Goal: Transaction & Acquisition: Obtain resource

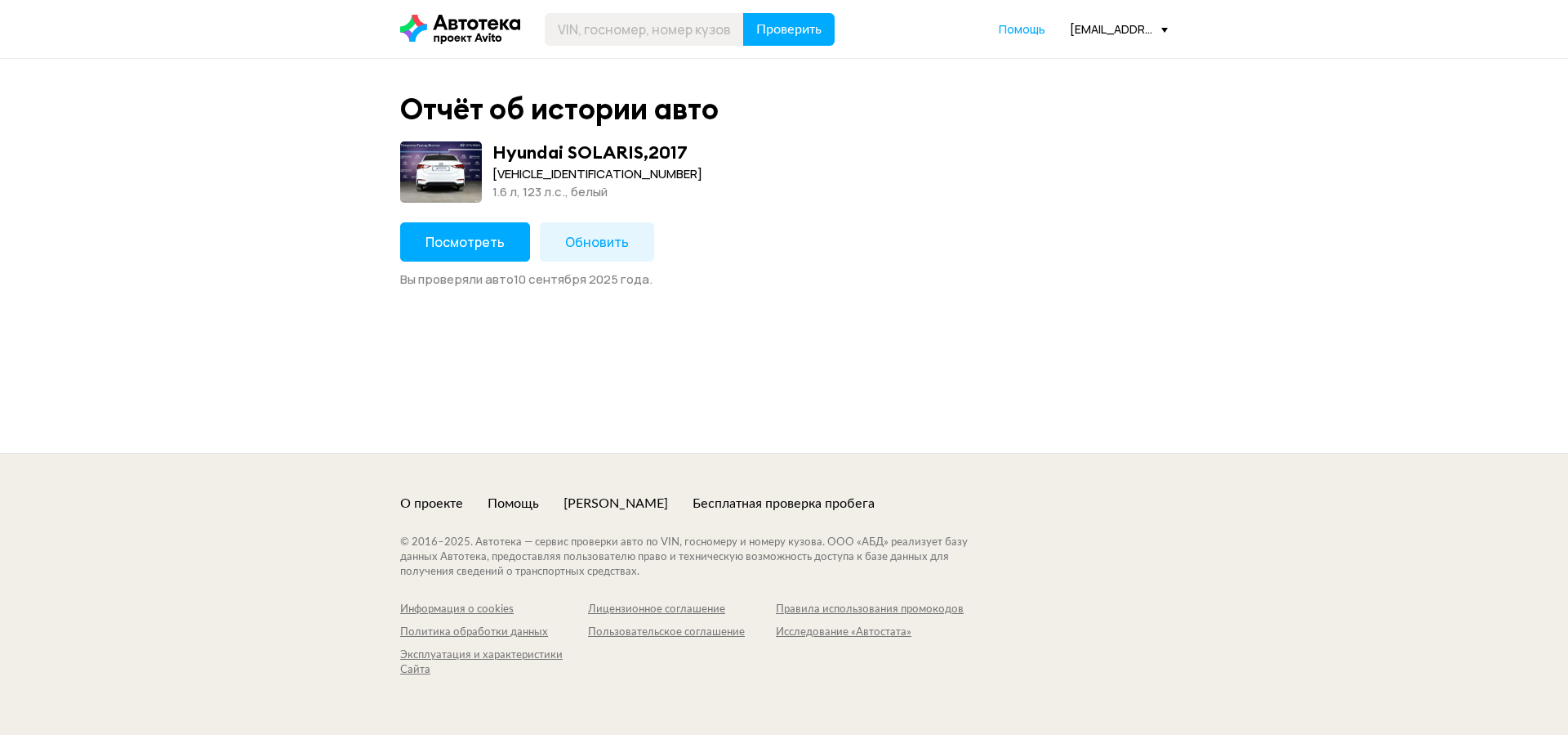
click at [467, 236] on span "Посмотреть" at bounding box center [466, 242] width 79 height 18
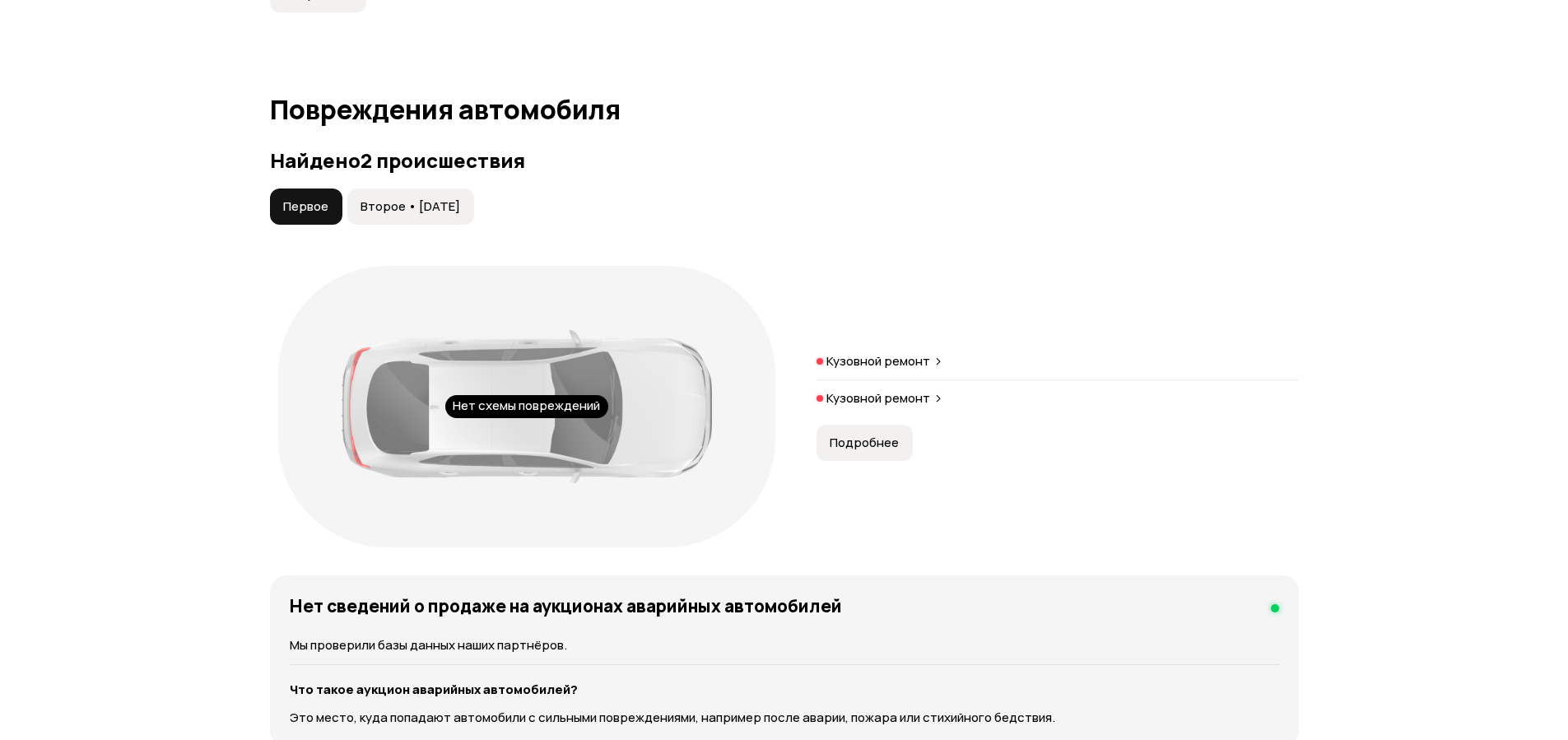
scroll to position [1876, 0]
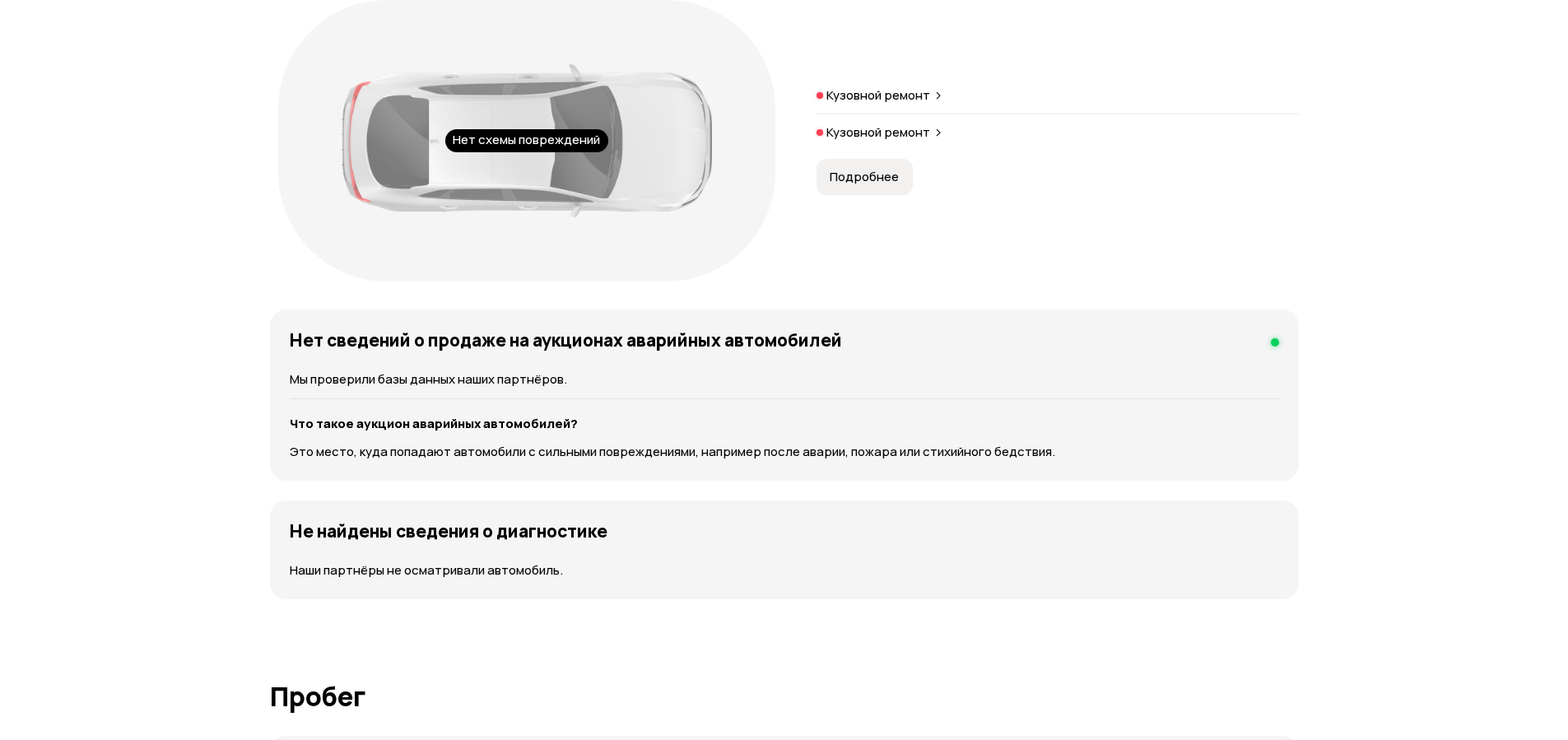
click at [921, 96] on p "Кузовной ремонт" at bounding box center [878, 95] width 103 height 17
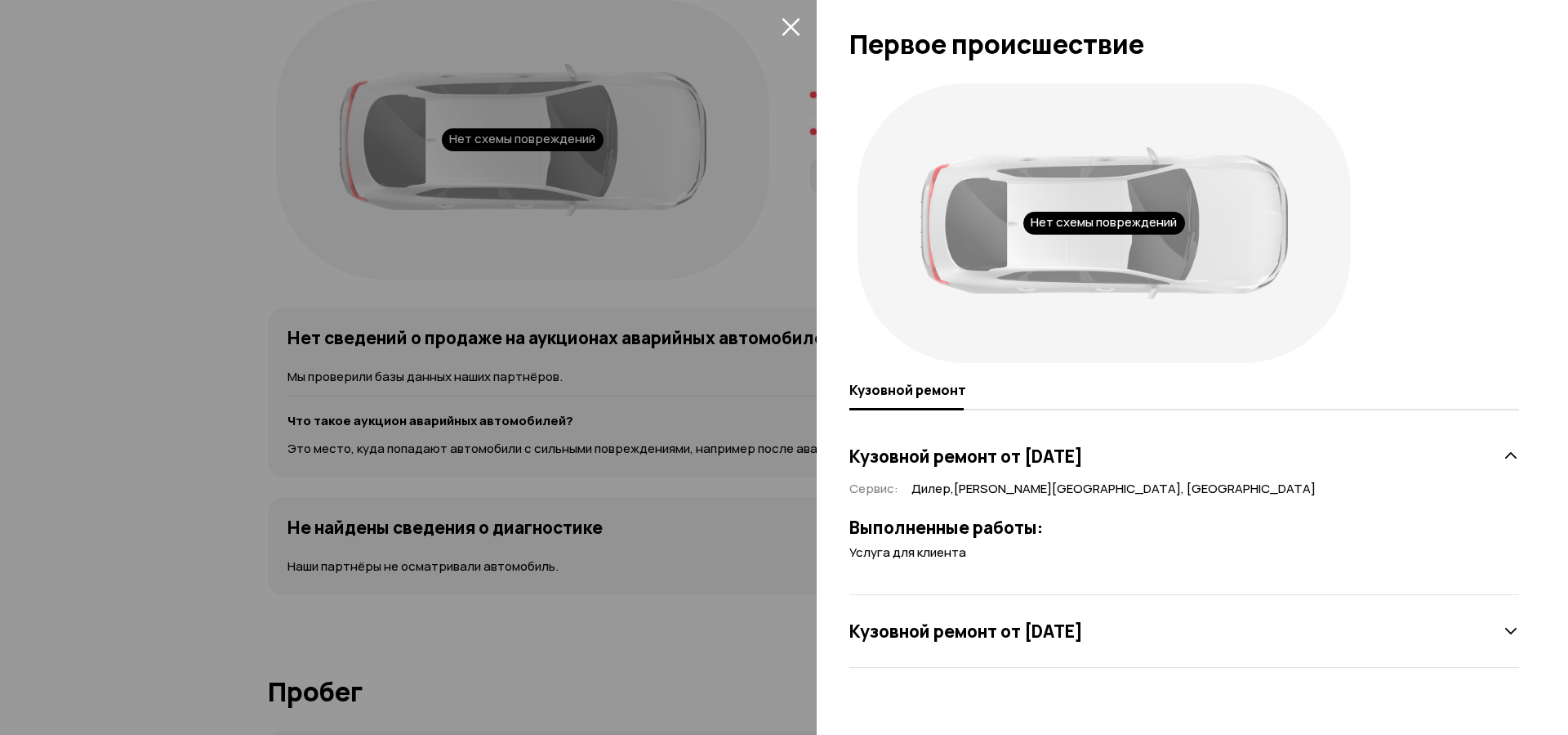
click at [776, 251] on div at bounding box center [784, 367] width 1568 height 735
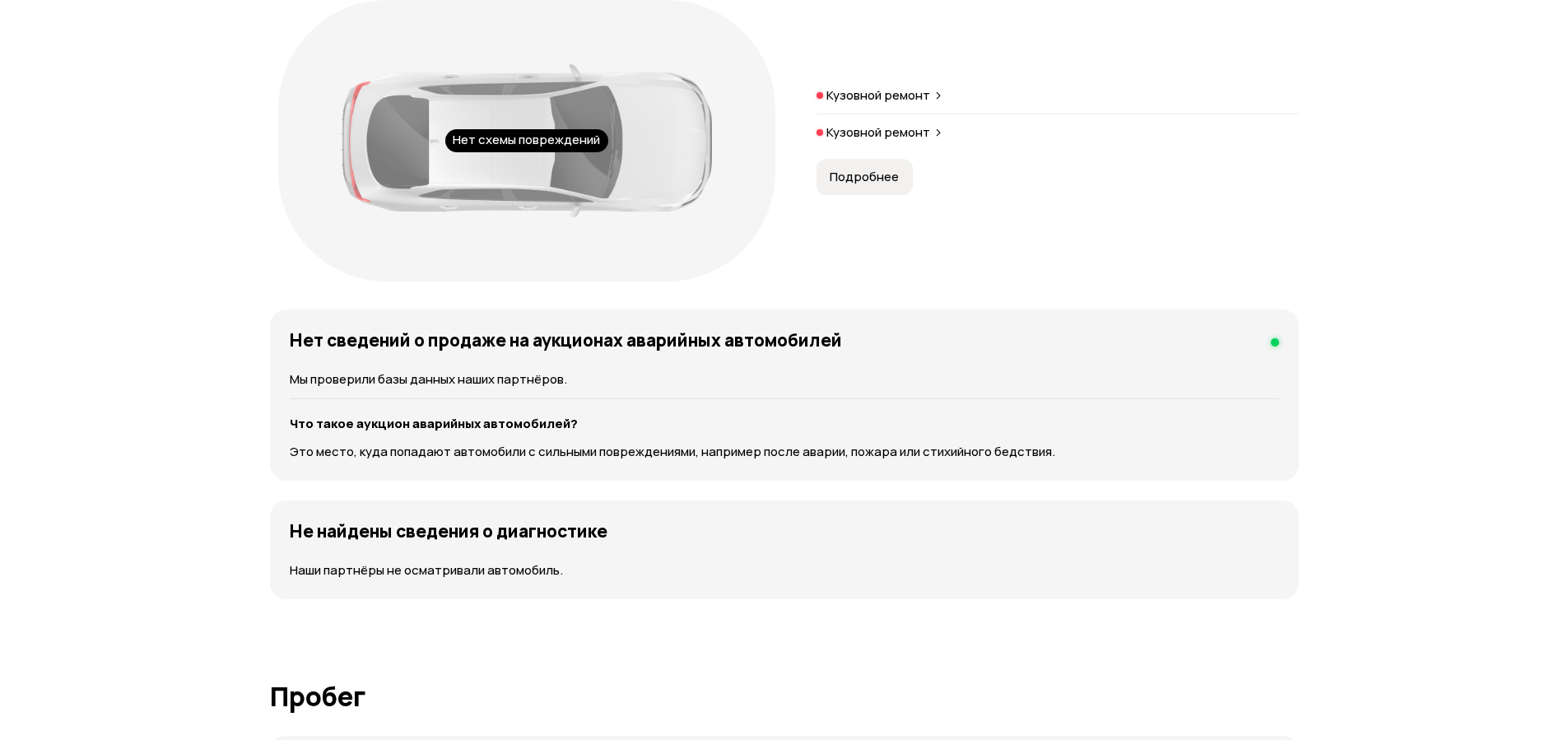
click at [852, 176] on span "Подробнее" at bounding box center [864, 176] width 69 height 17
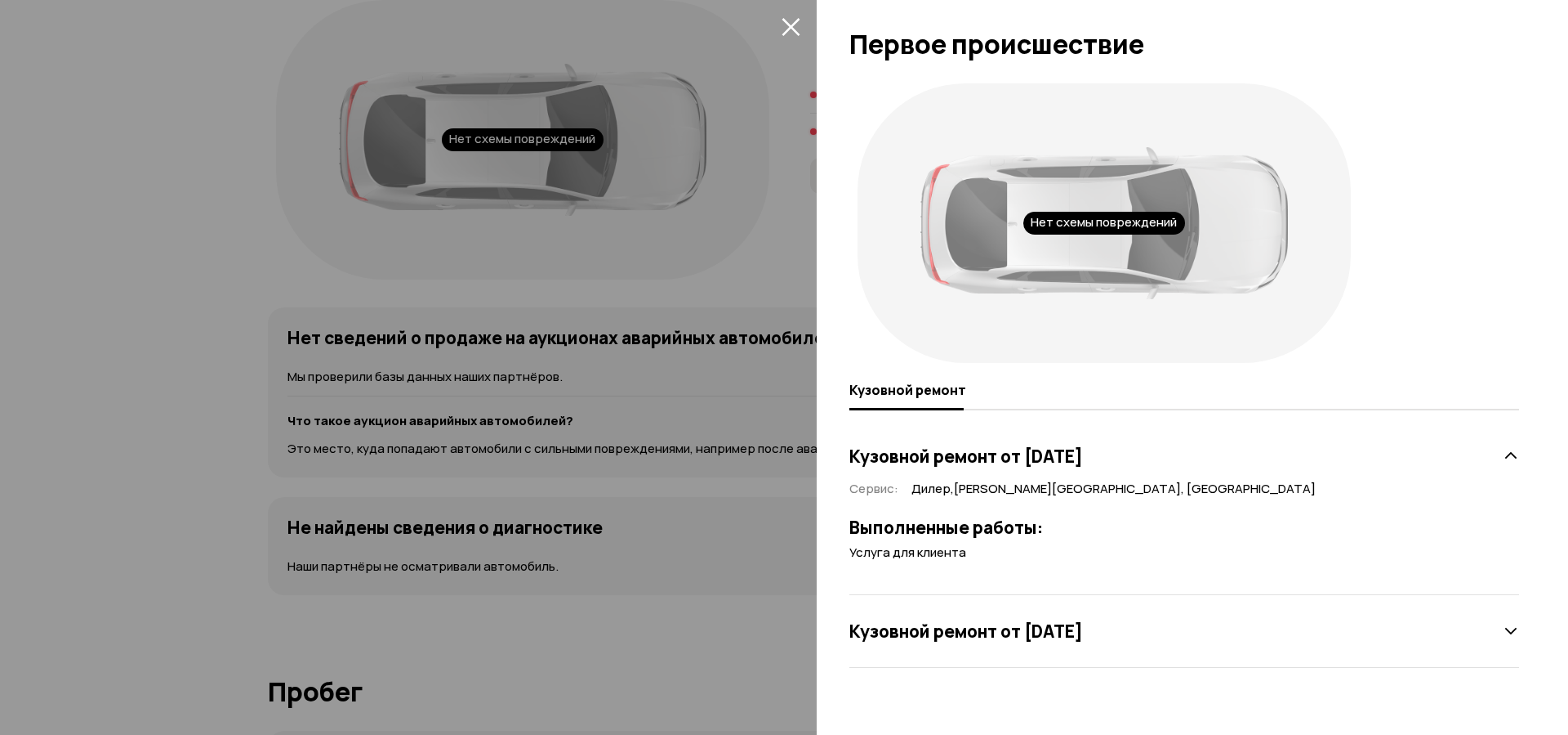
click at [775, 252] on div at bounding box center [784, 367] width 1568 height 735
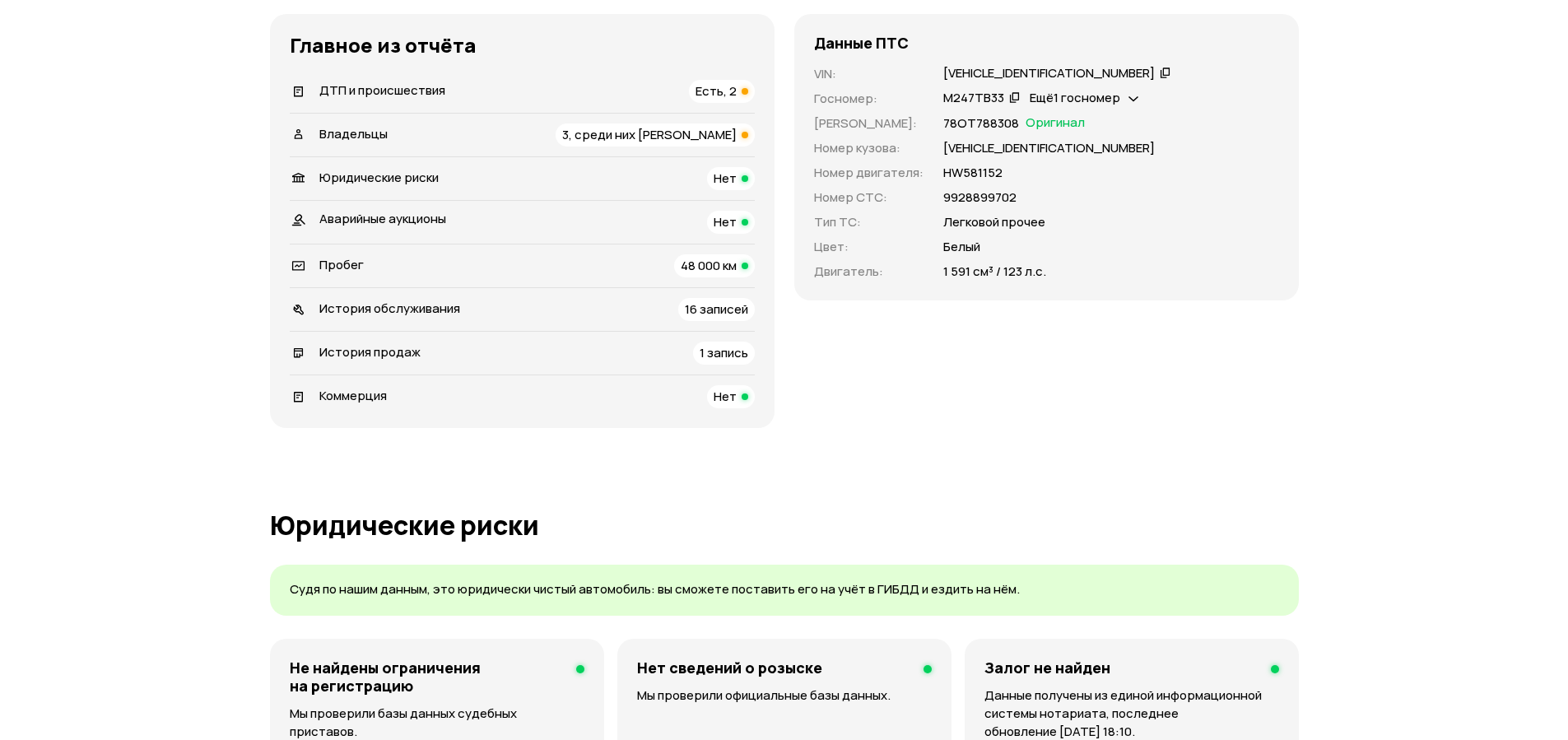
scroll to position [0, 0]
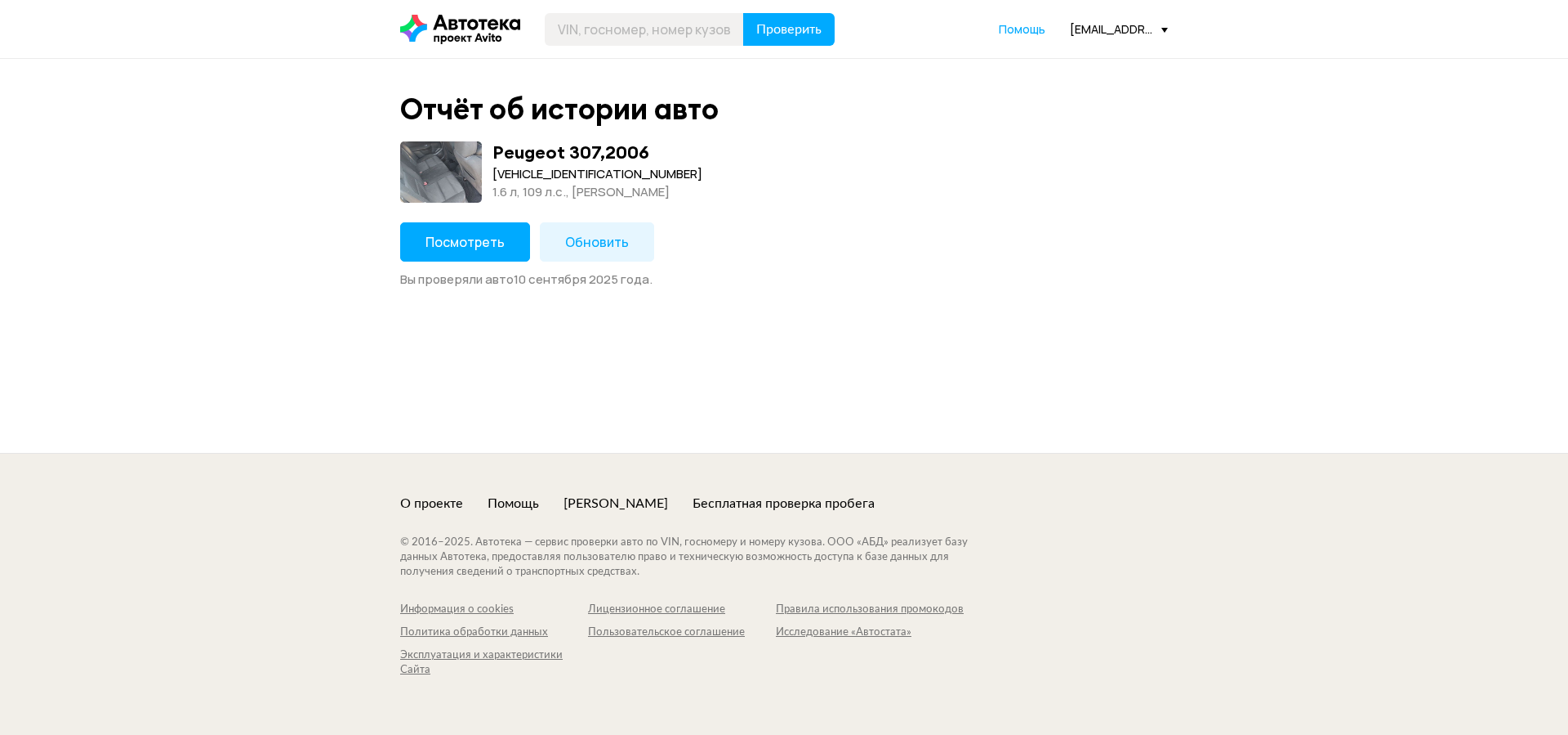
click at [477, 250] on button "Посмотреть" at bounding box center [466, 242] width 130 height 40
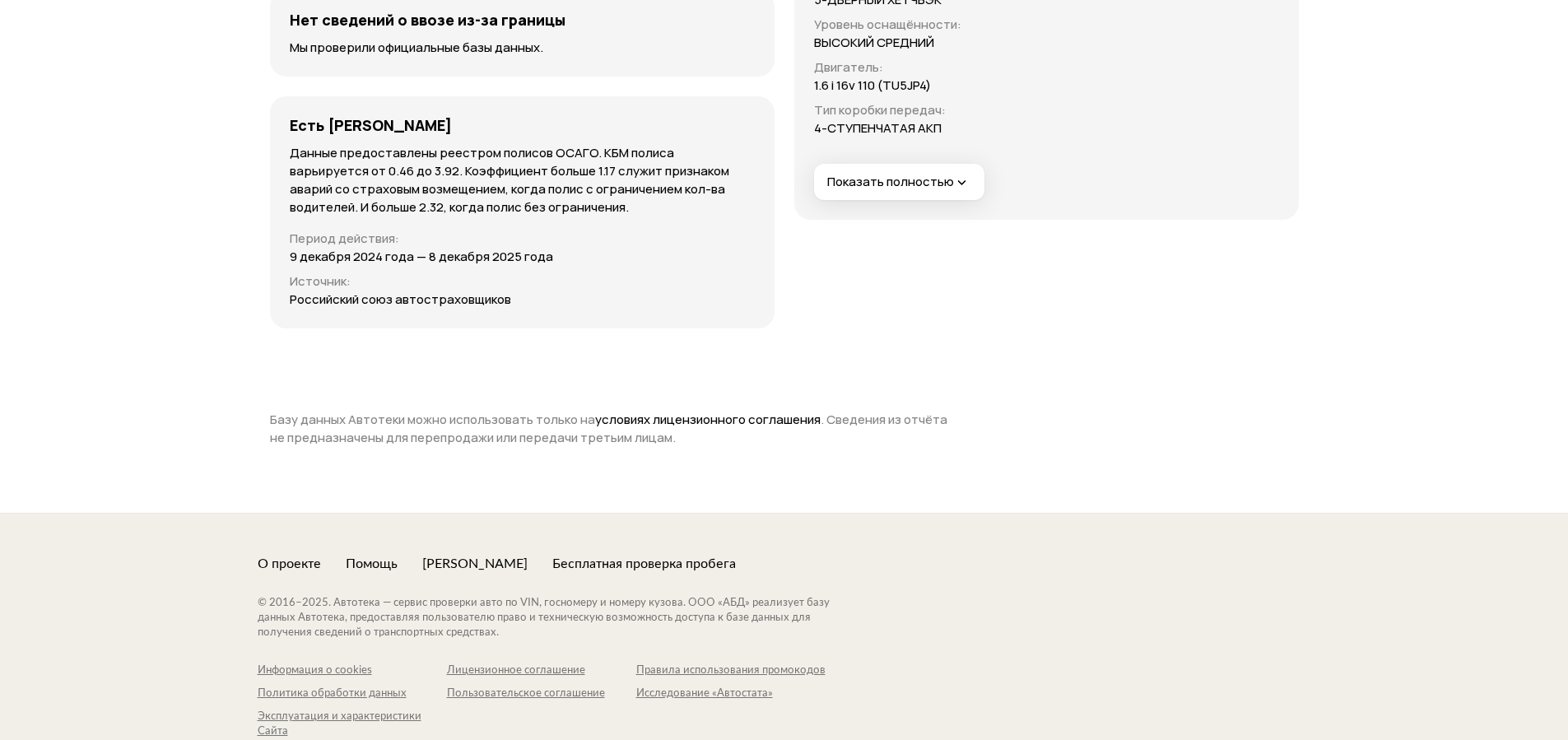
scroll to position [5975, 0]
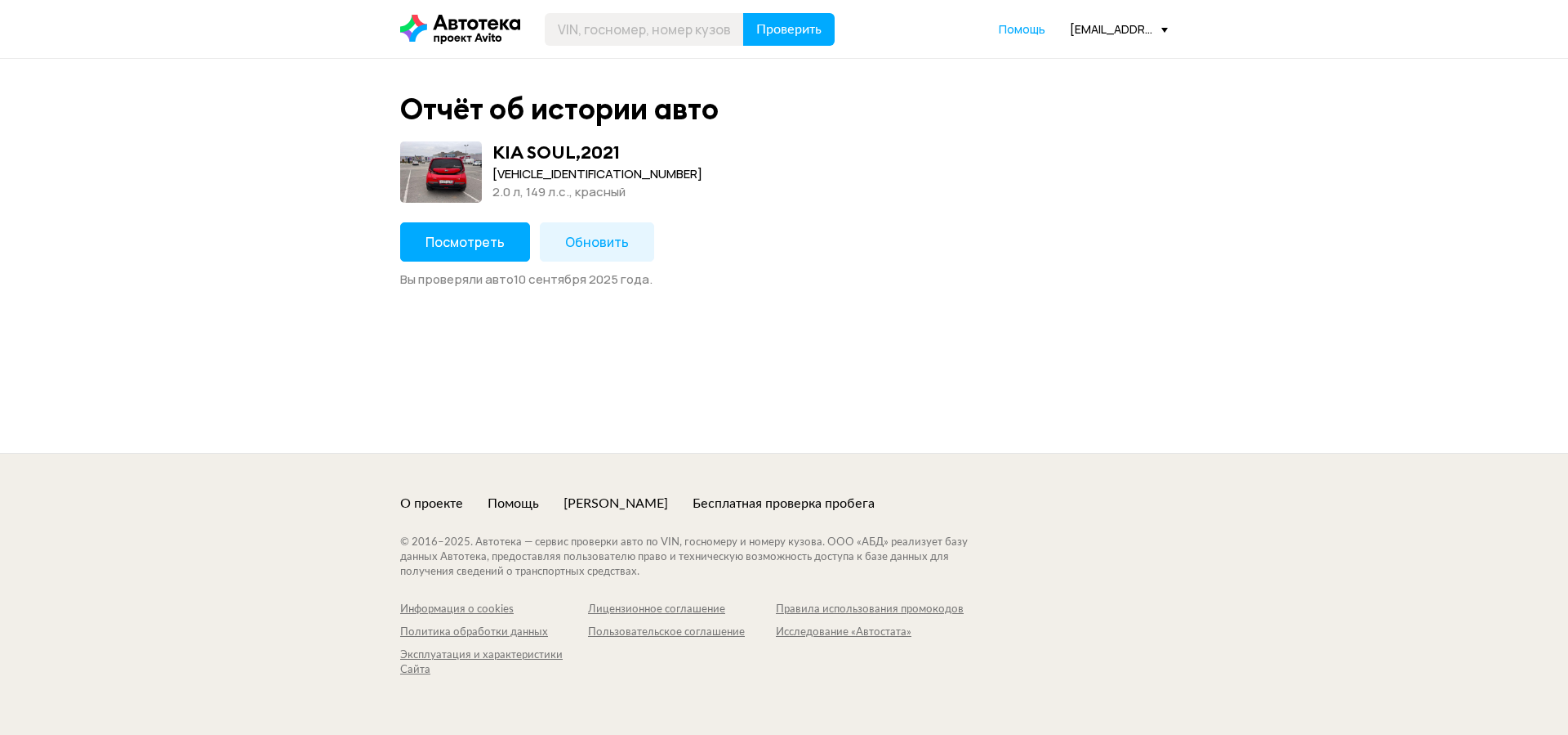
click at [511, 233] on button "Посмотреть" at bounding box center [466, 242] width 130 height 40
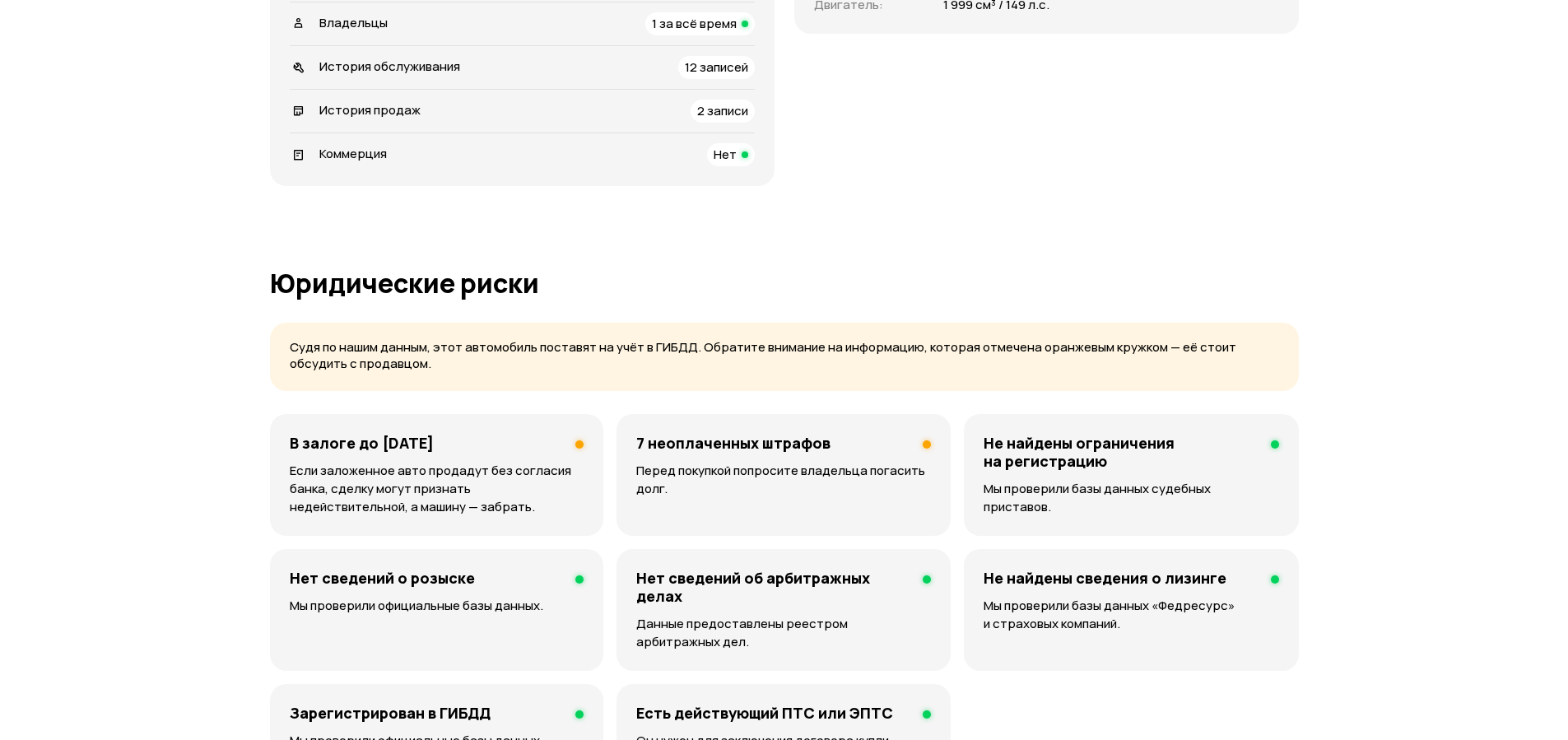
scroll to position [888, 0]
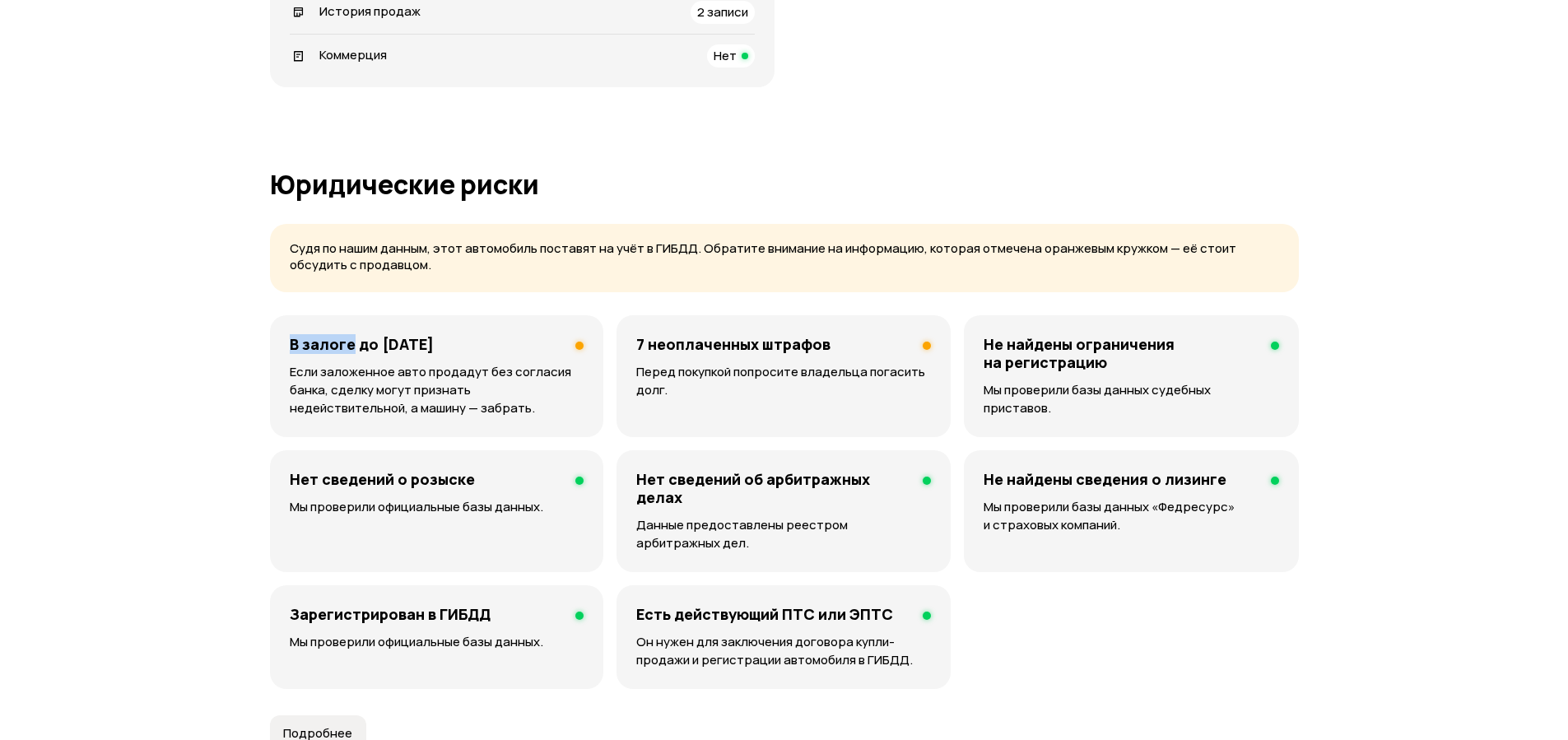
drag, startPoint x: 287, startPoint y: 342, endPoint x: 352, endPoint y: 342, distance: 65.0
click at [352, 342] on div "В залоге до 7 апреля 2026 года Если заложенное авто продадут без согласия банка…" at bounding box center [437, 375] width 333 height 122
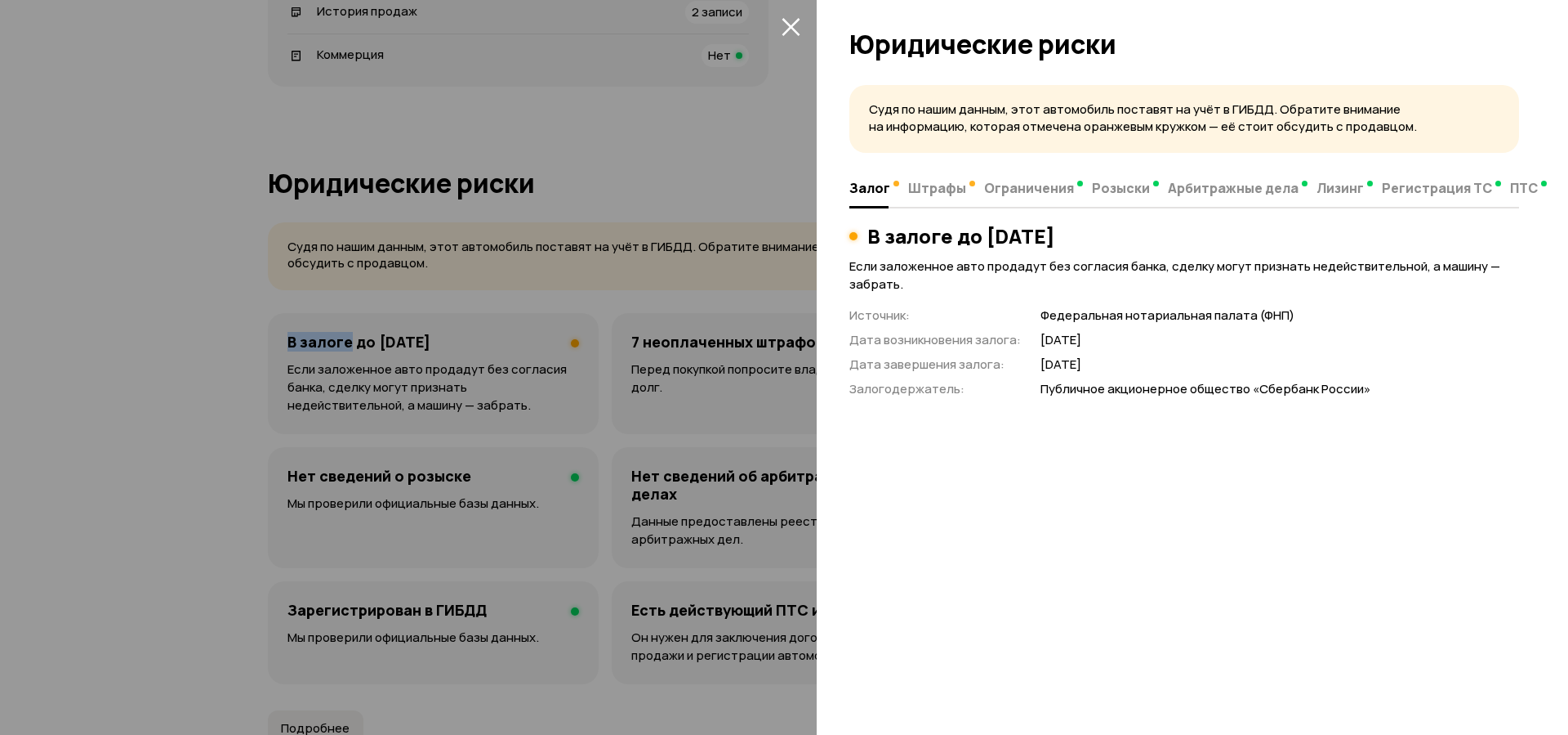
copy h4 "В залоге"
drag, startPoint x: 164, startPoint y: 452, endPoint x: 542, endPoint y: 369, distance: 387.0
click at [163, 451] on div at bounding box center [784, 367] width 1568 height 735
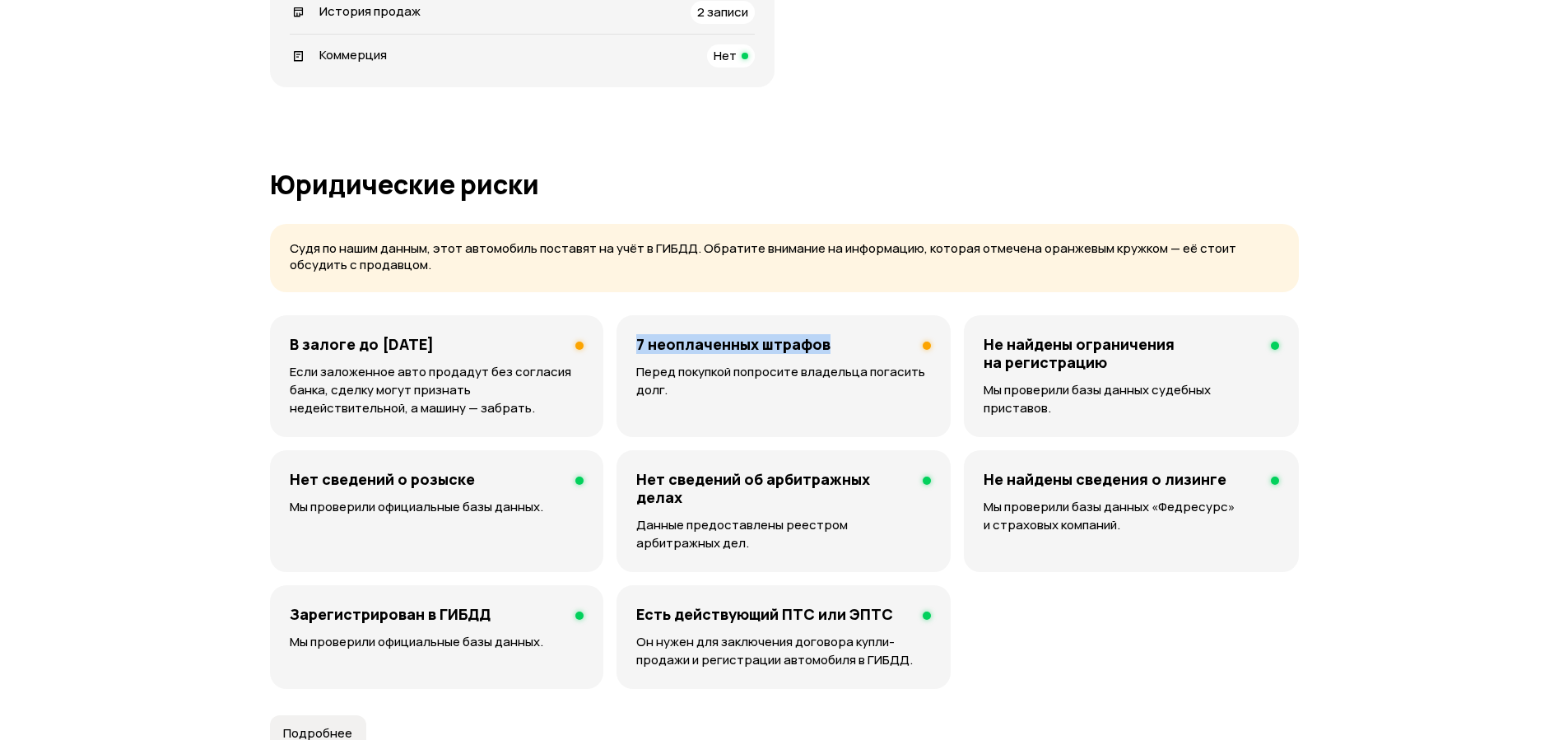
drag, startPoint x: 632, startPoint y: 343, endPoint x: 834, endPoint y: 349, distance: 202.1
click at [834, 349] on div "7 неоплаченных штрафов Перед покупкой попросите владельца погасить долг." at bounding box center [783, 375] width 334 height 122
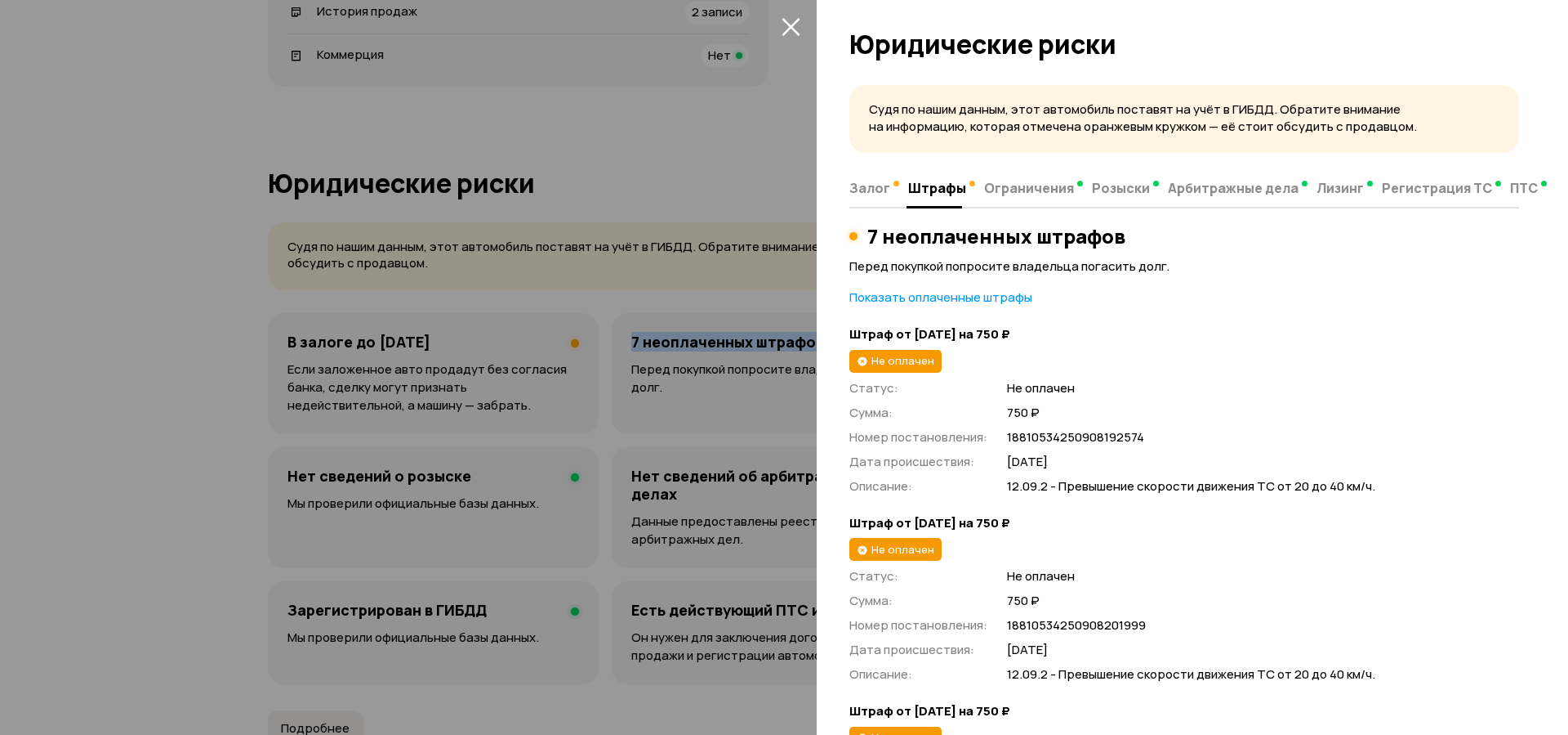
copy h4 "7 неоплаченных штрафов"
click at [92, 399] on div at bounding box center [784, 367] width 1568 height 735
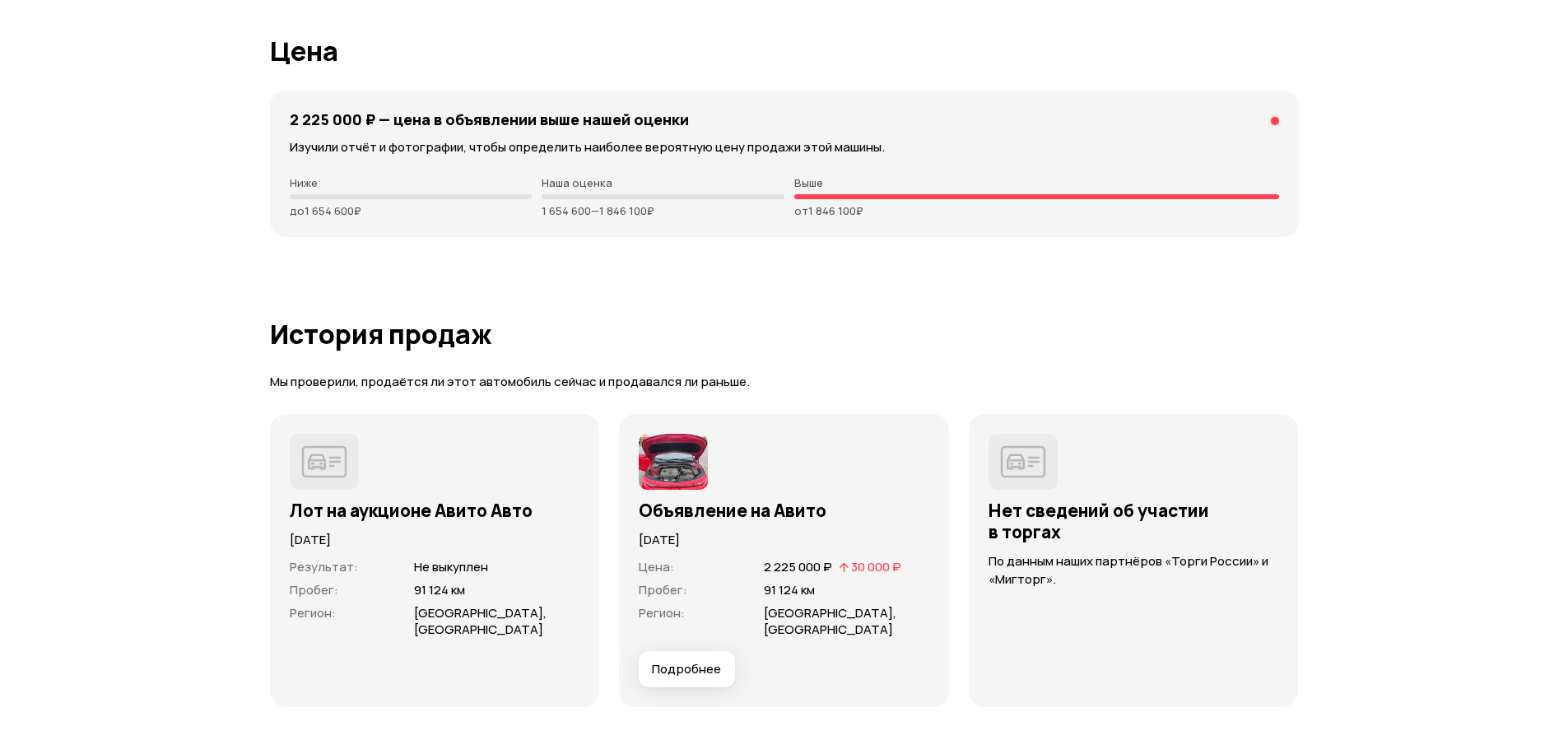
scroll to position [4246, 0]
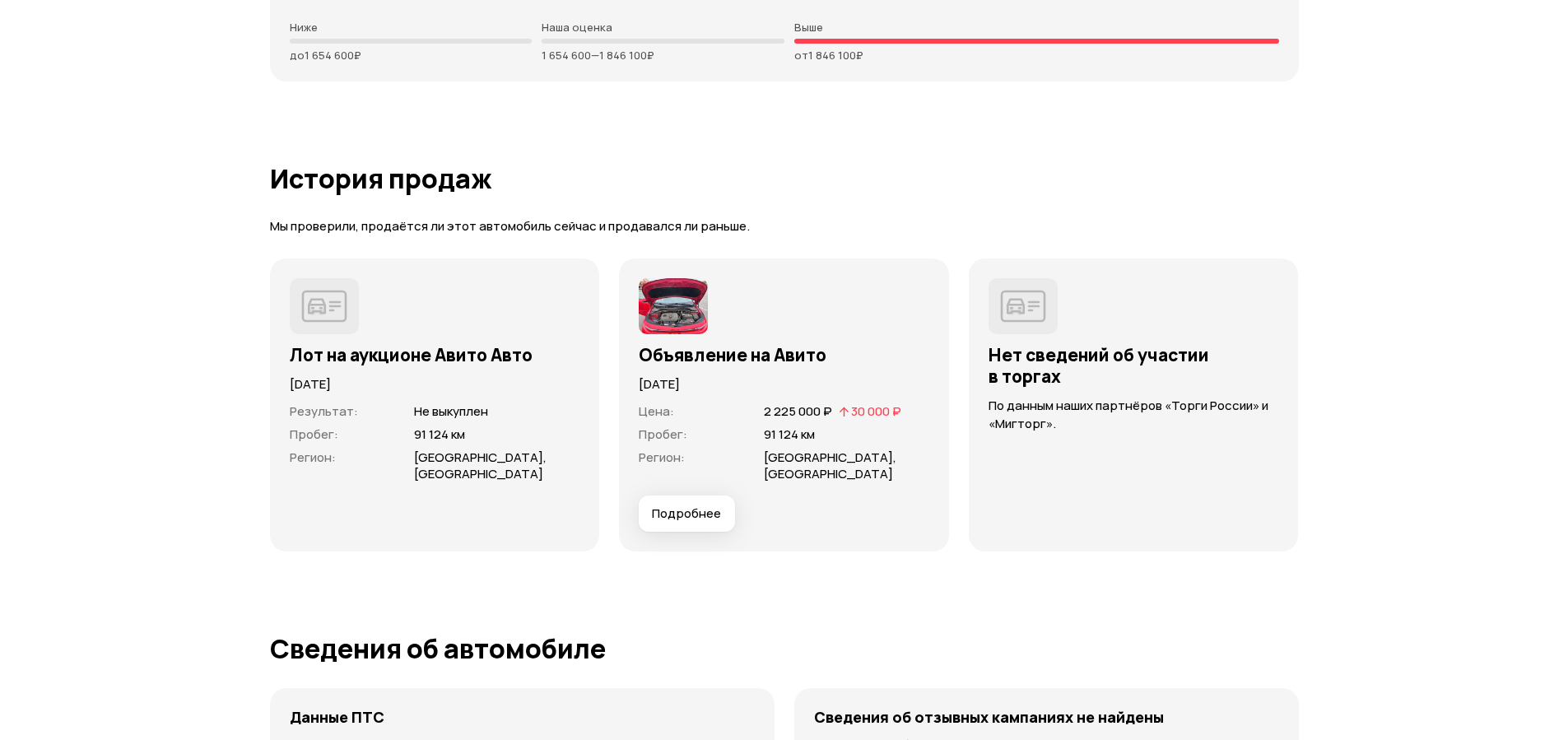
click at [684, 513] on span "Подробнее" at bounding box center [686, 513] width 69 height 17
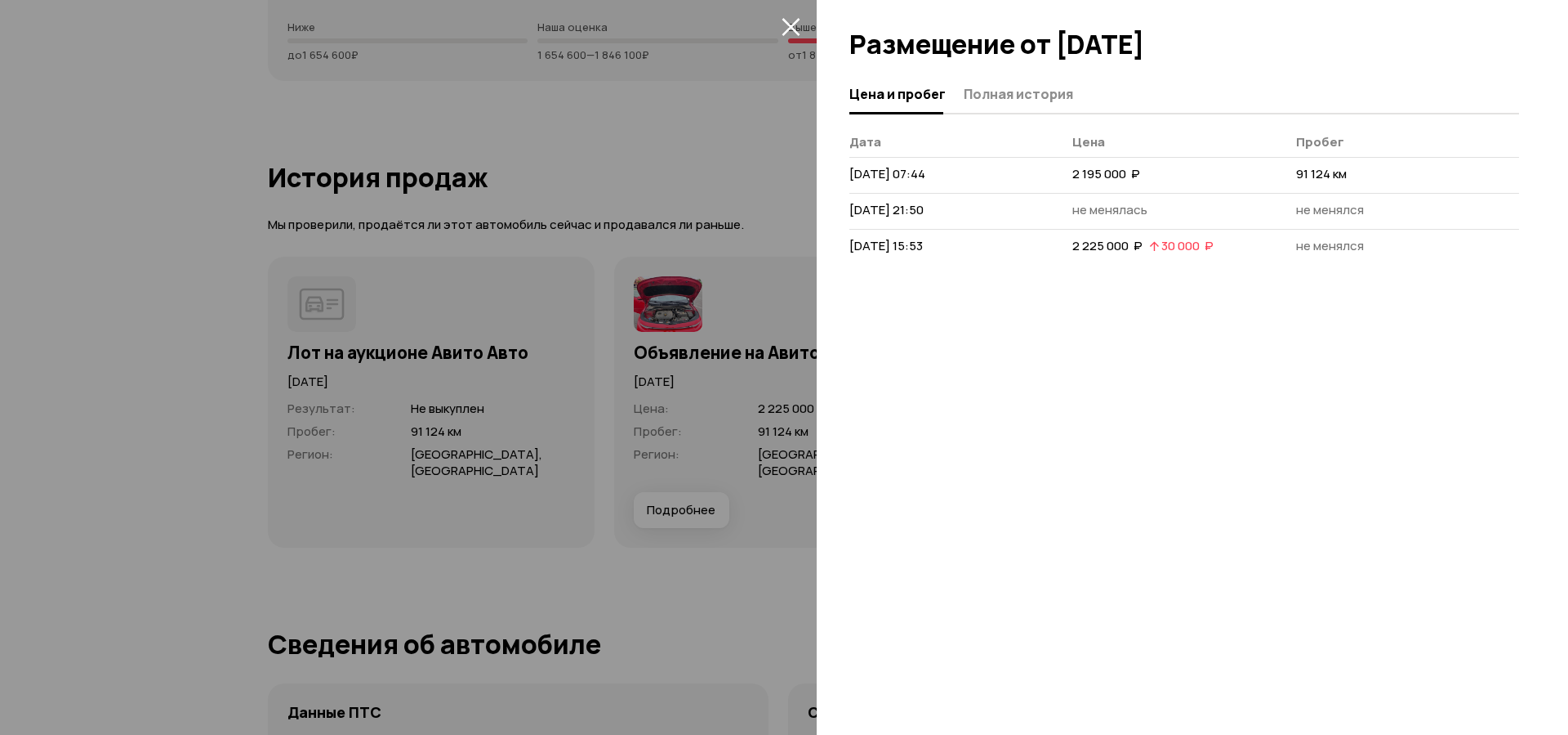
click at [135, 348] on div at bounding box center [784, 367] width 1568 height 735
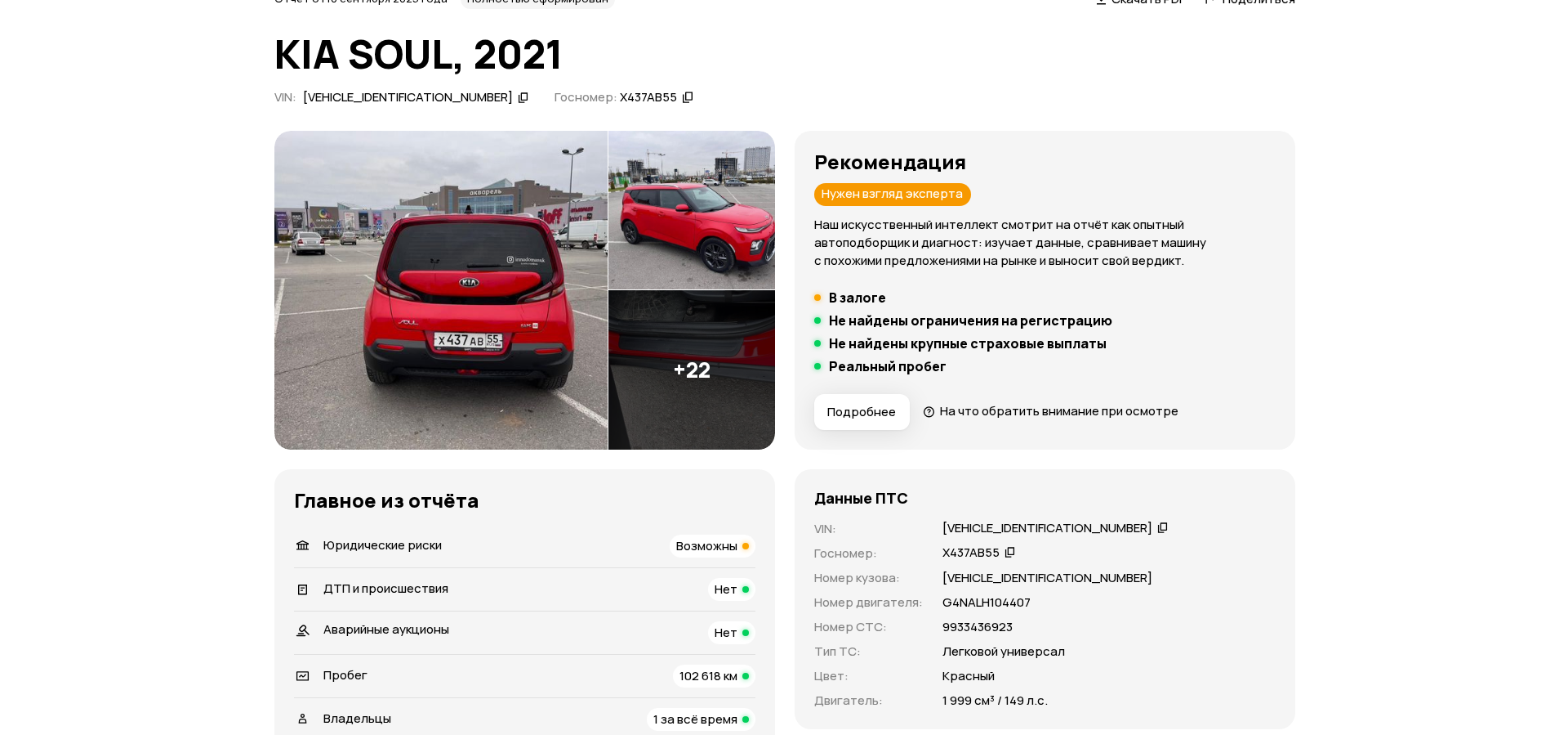
scroll to position [197, 0]
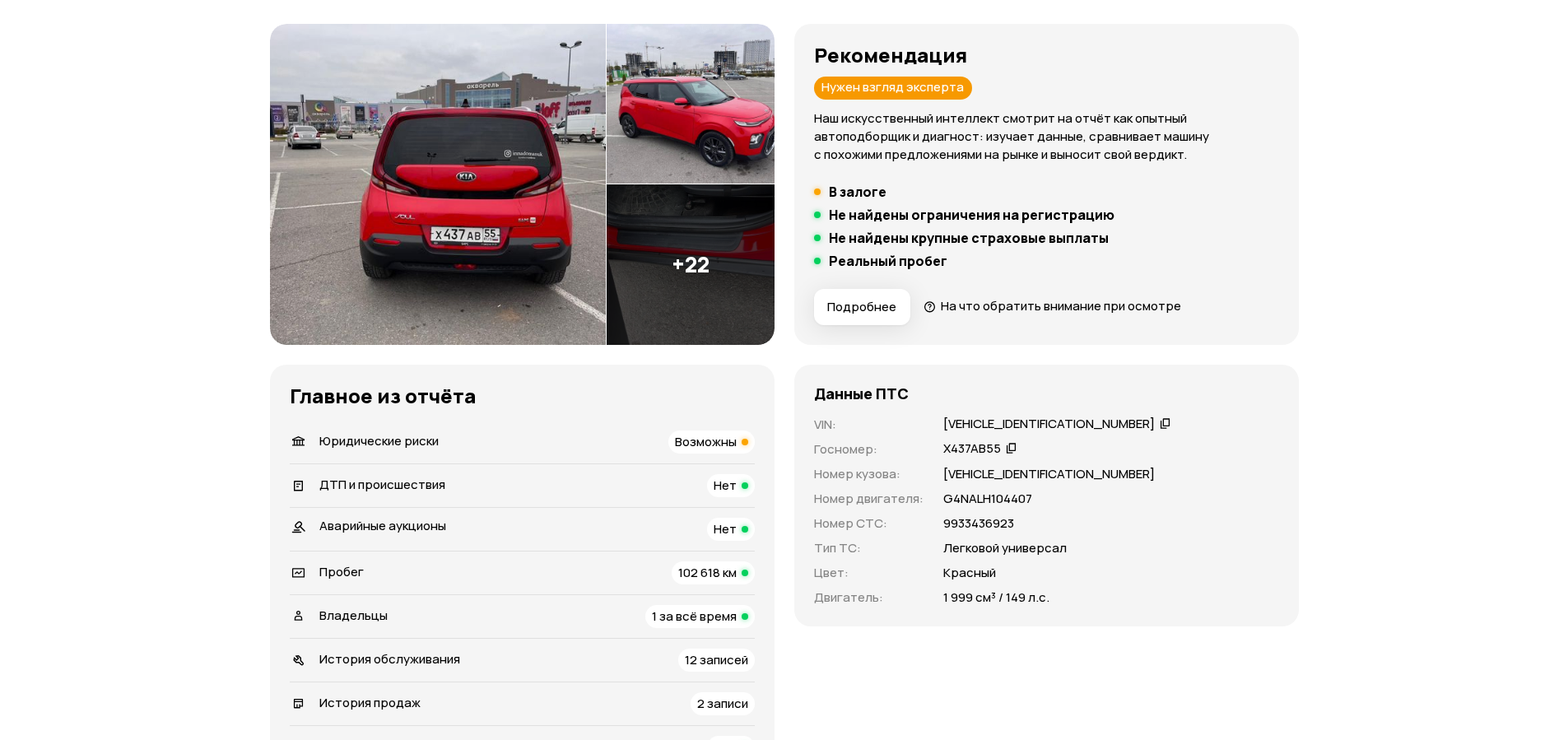
click at [859, 308] on span "Подробнее" at bounding box center [861, 306] width 69 height 17
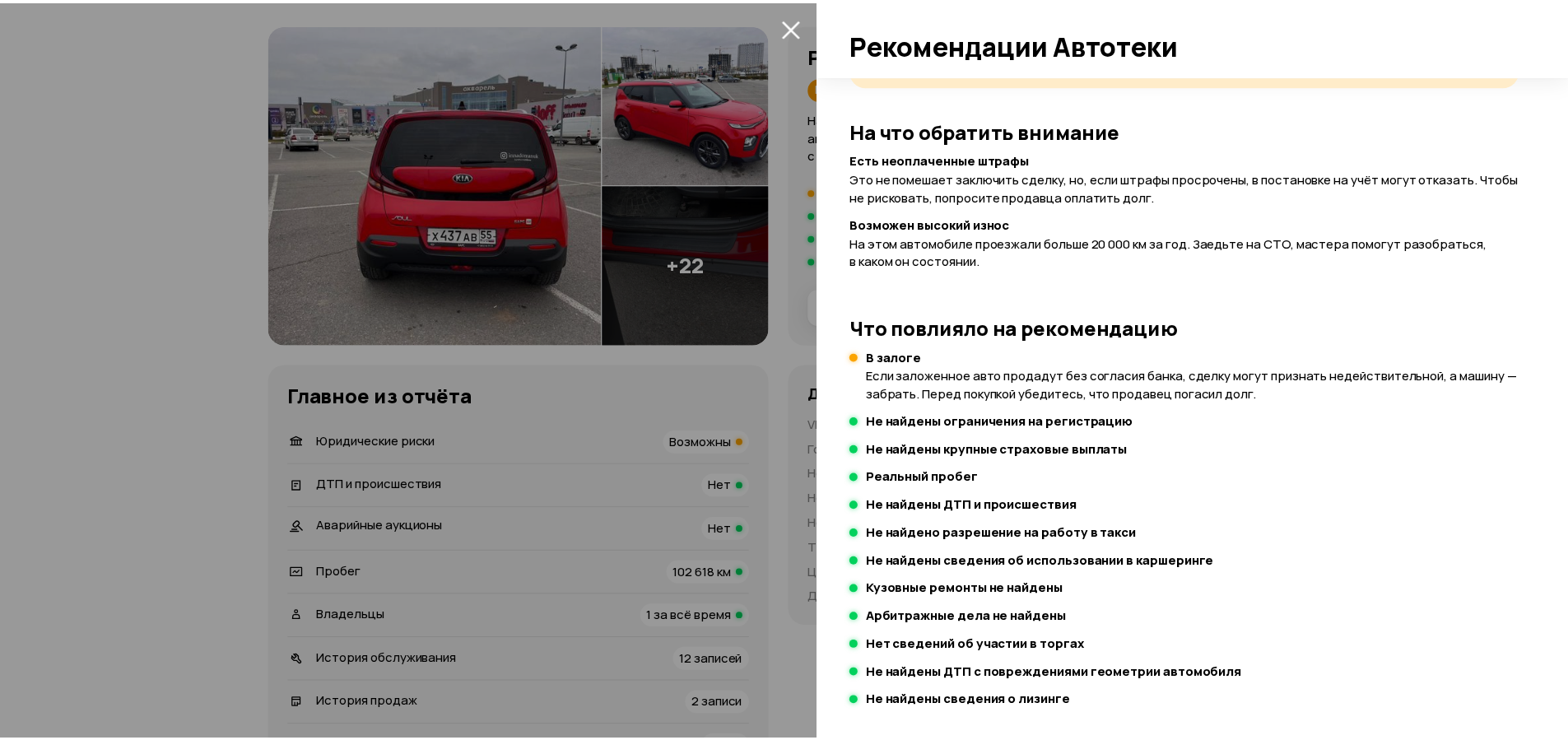
scroll to position [169, 0]
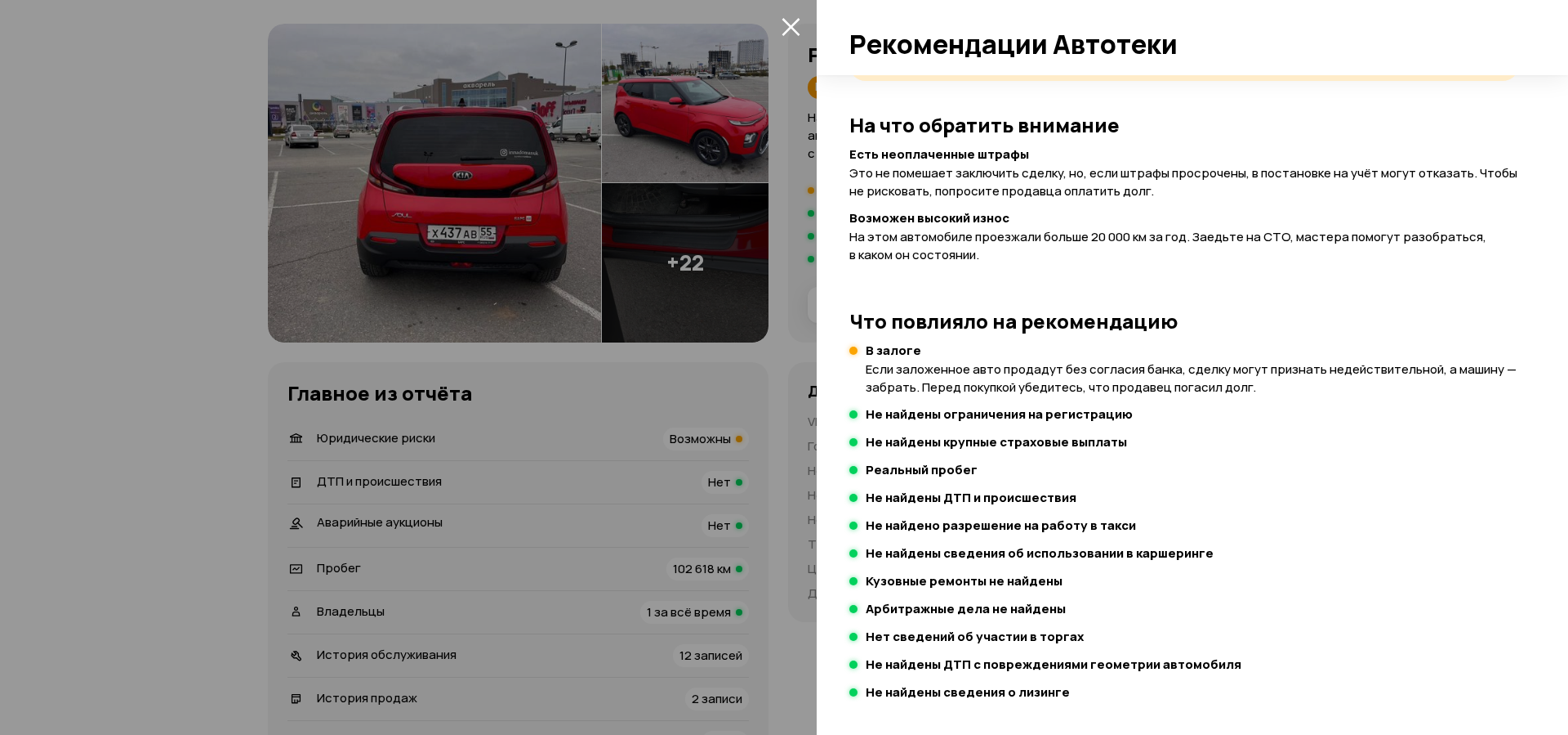
click at [144, 467] on div at bounding box center [784, 367] width 1568 height 735
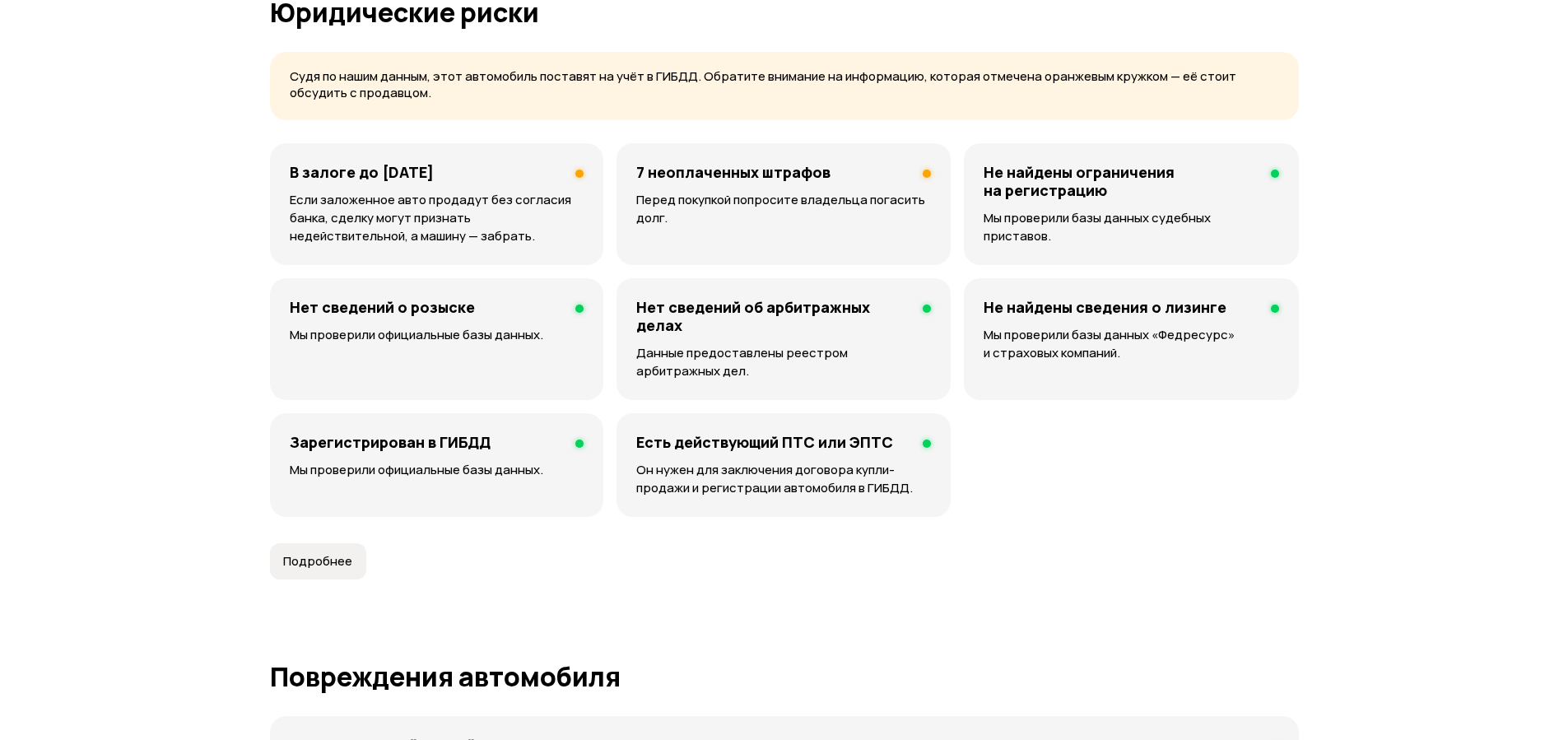
scroll to position [844, 0]
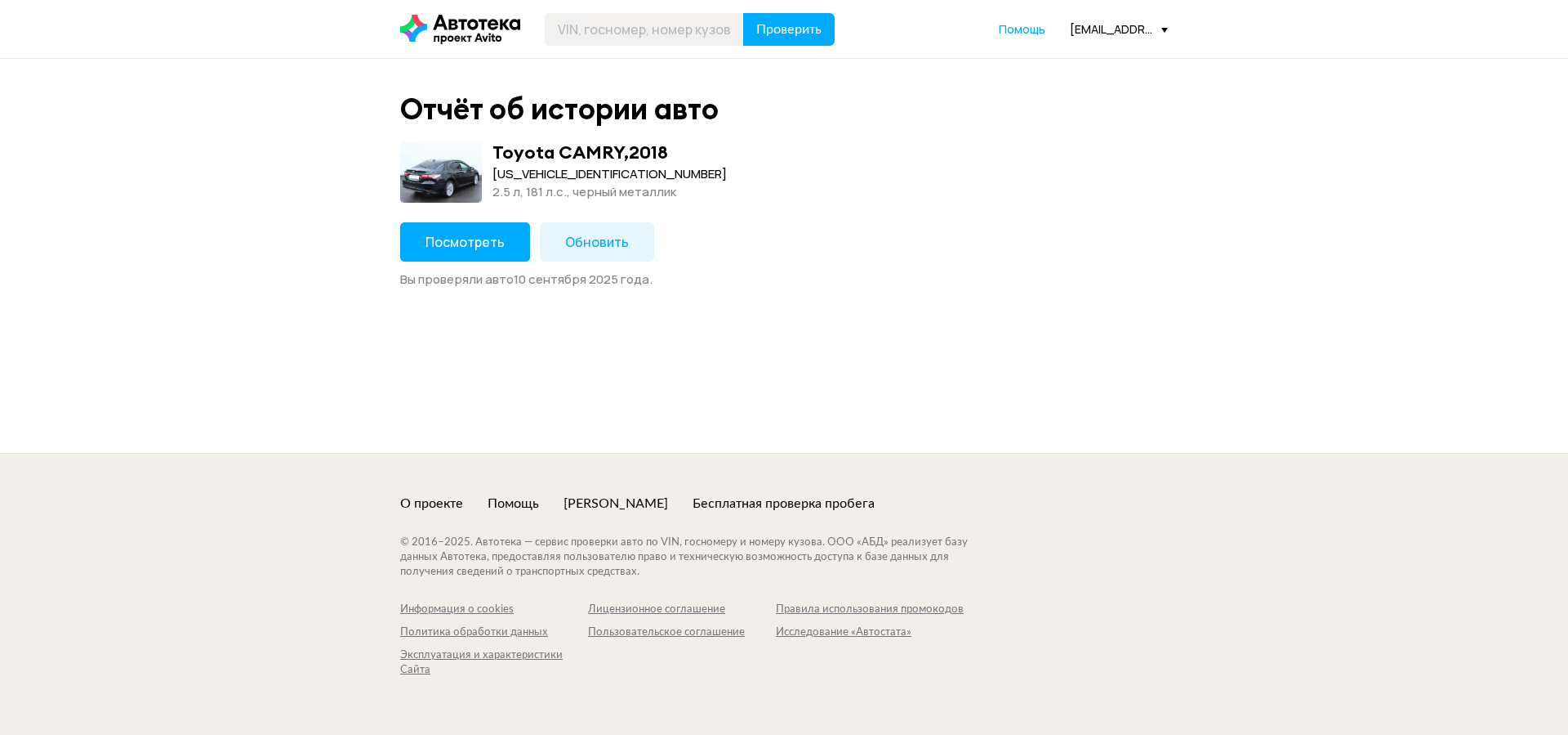
click at [484, 235] on span "Посмотреть" at bounding box center [466, 242] width 79 height 18
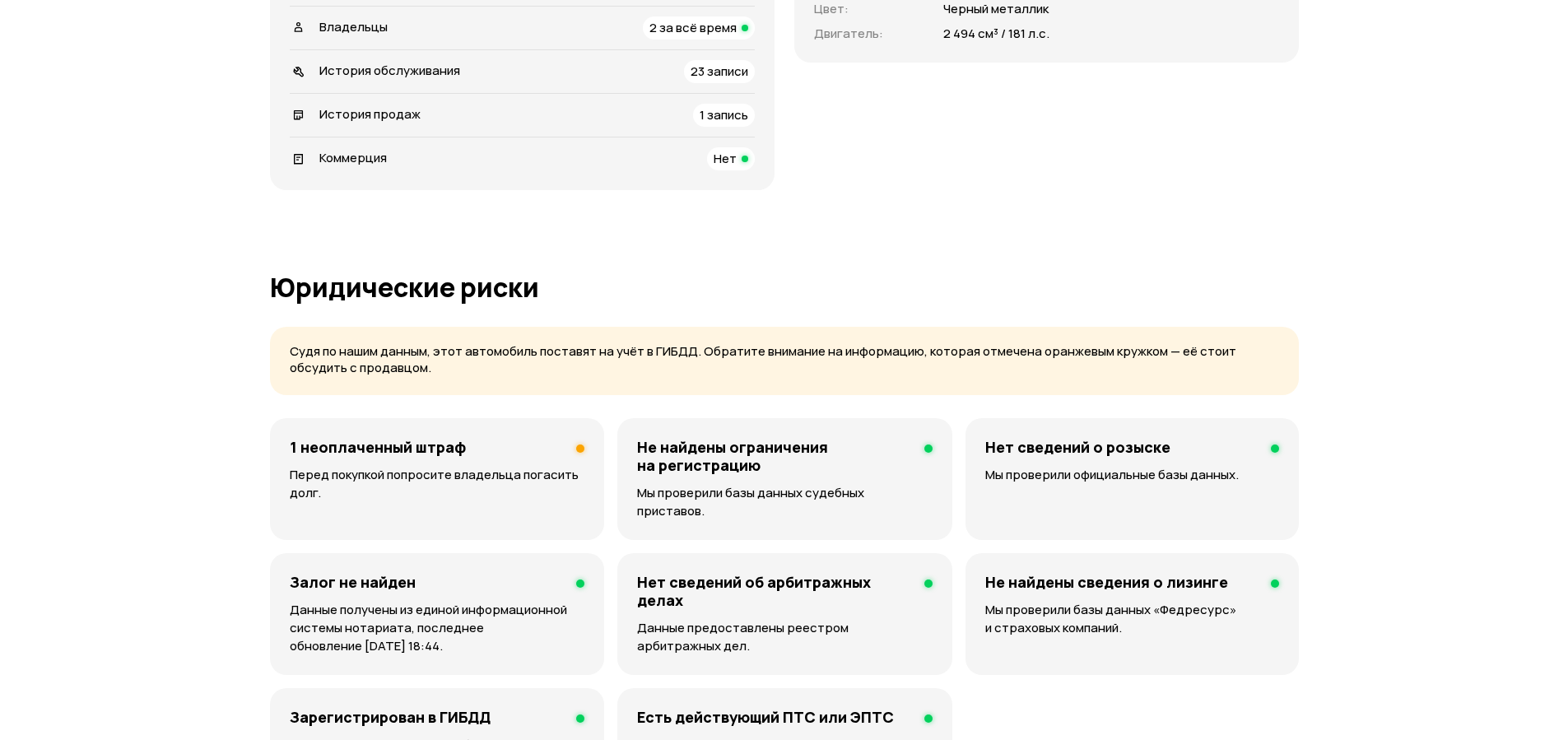
scroll to position [888, 0]
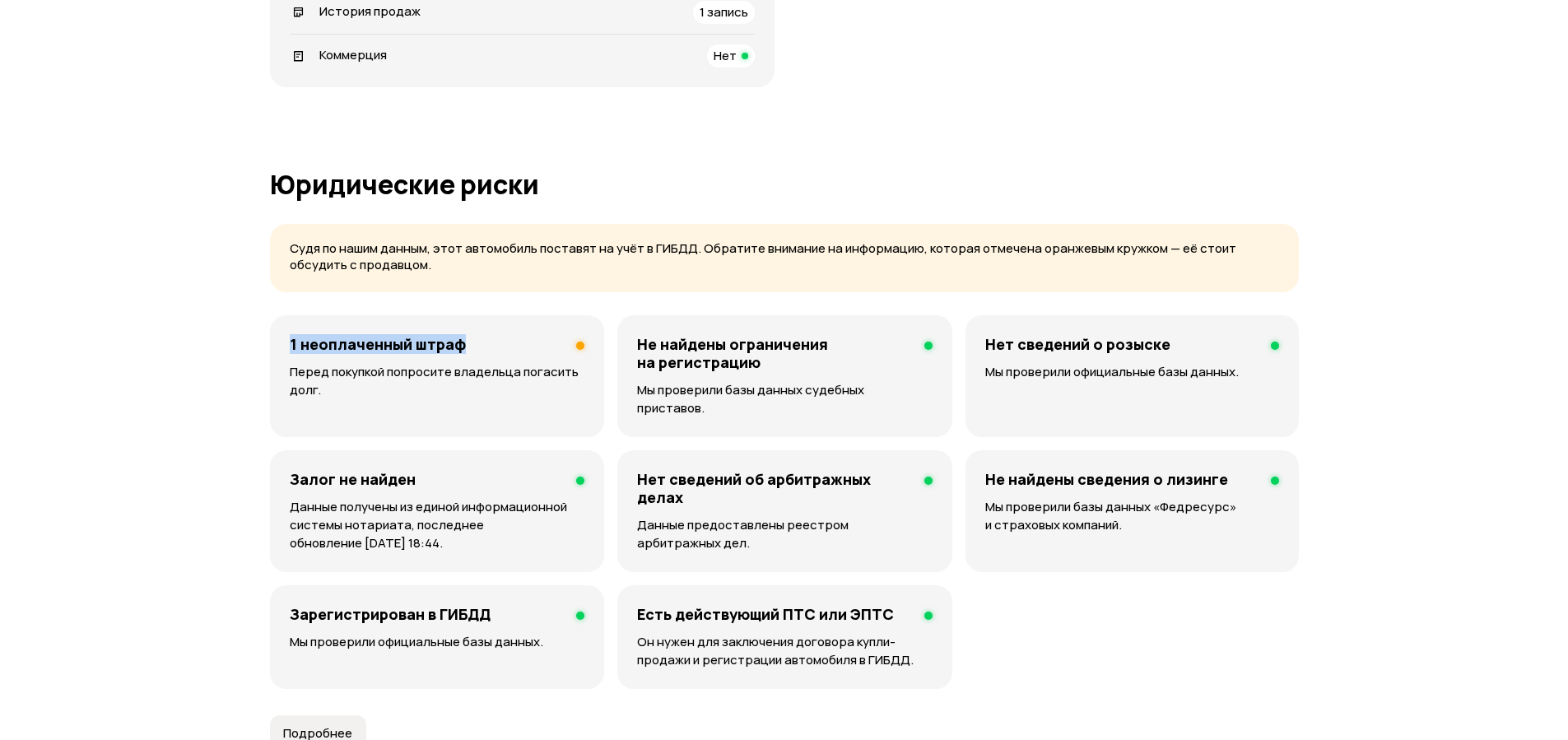
drag, startPoint x: 290, startPoint y: 343, endPoint x: 485, endPoint y: 345, distance: 195.0
click at [485, 345] on div "1 неоплаченный штраф" at bounding box center [437, 343] width 294 height 19
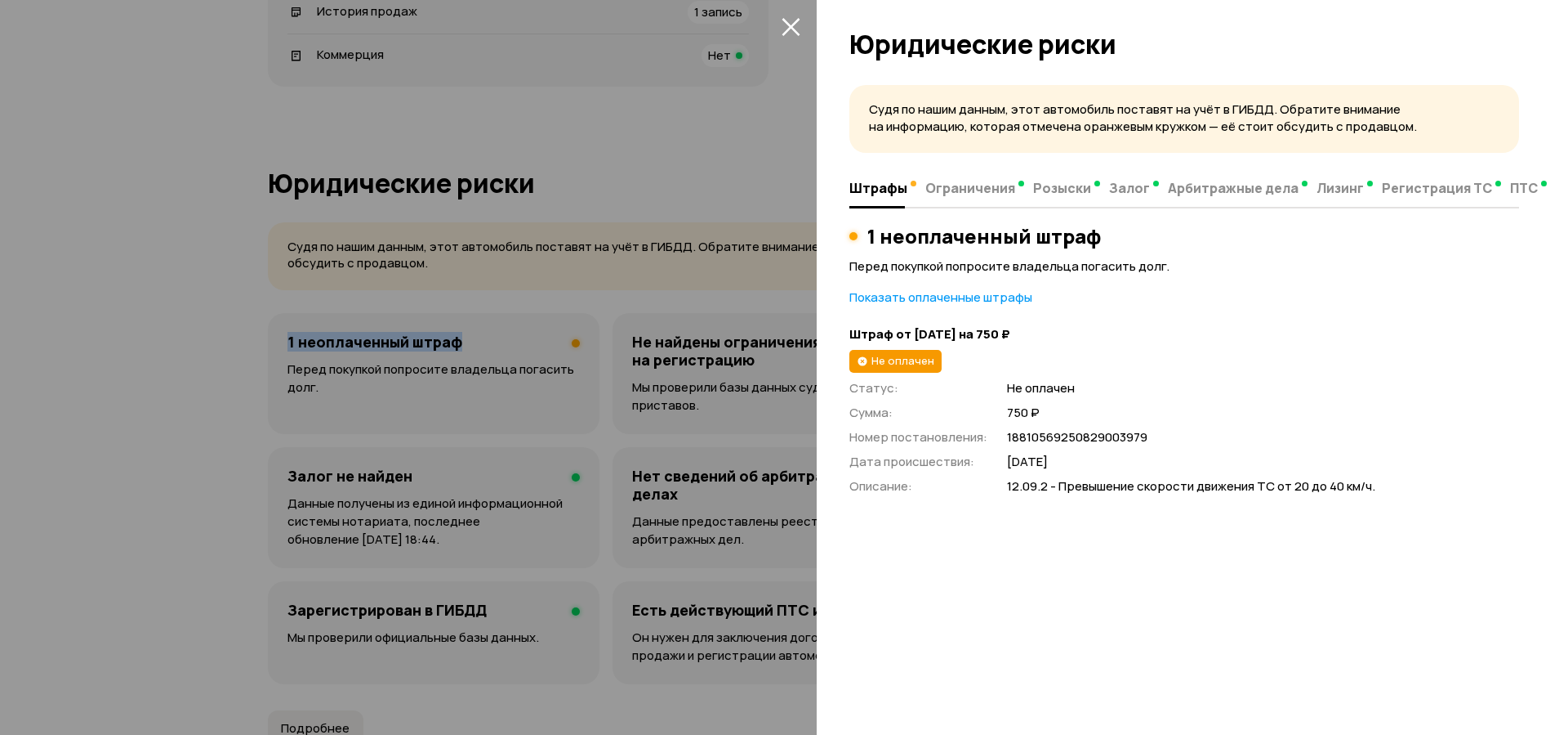
copy h4 "1 неоплаченный штраф"
click at [107, 314] on div at bounding box center [784, 367] width 1568 height 735
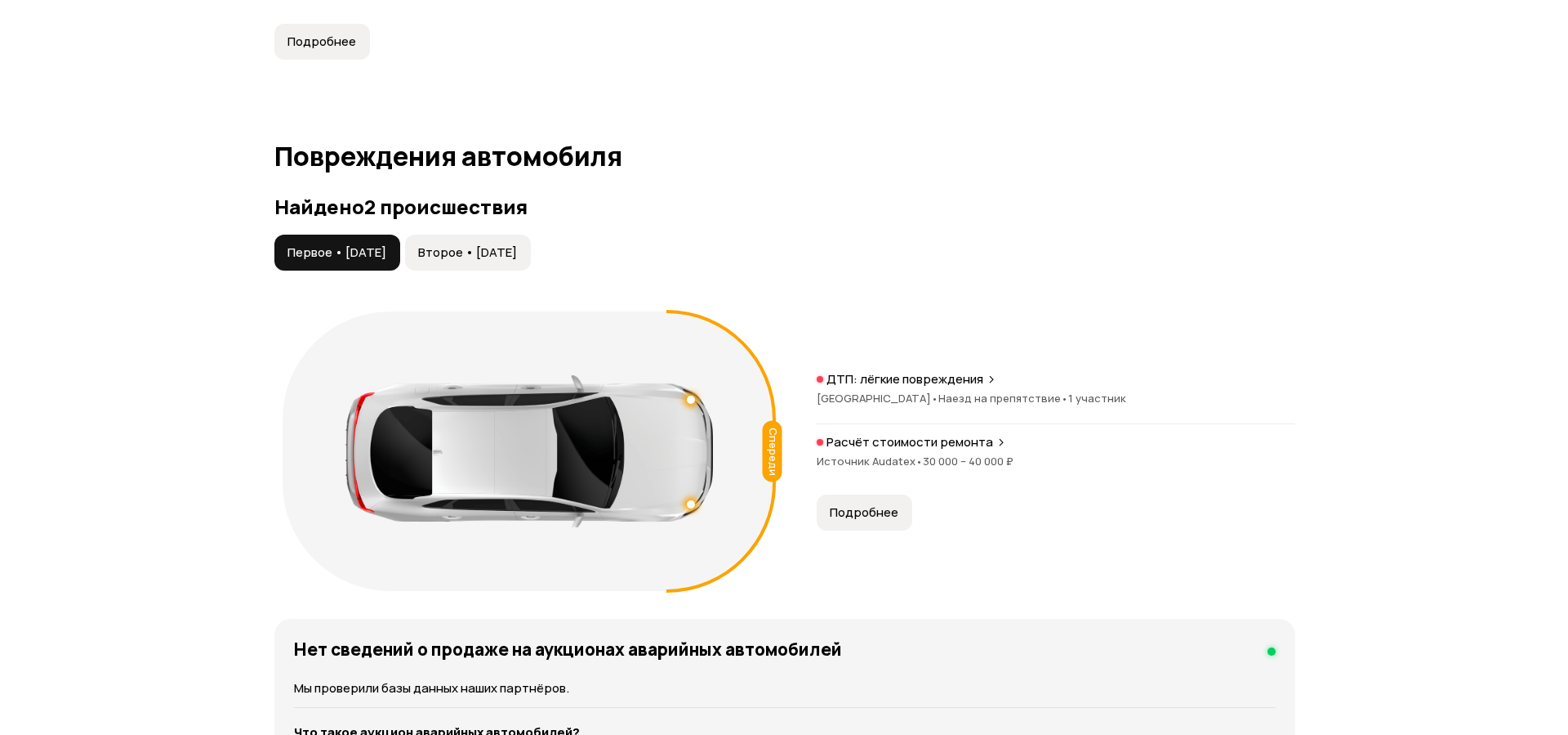
scroll to position [1668, 0]
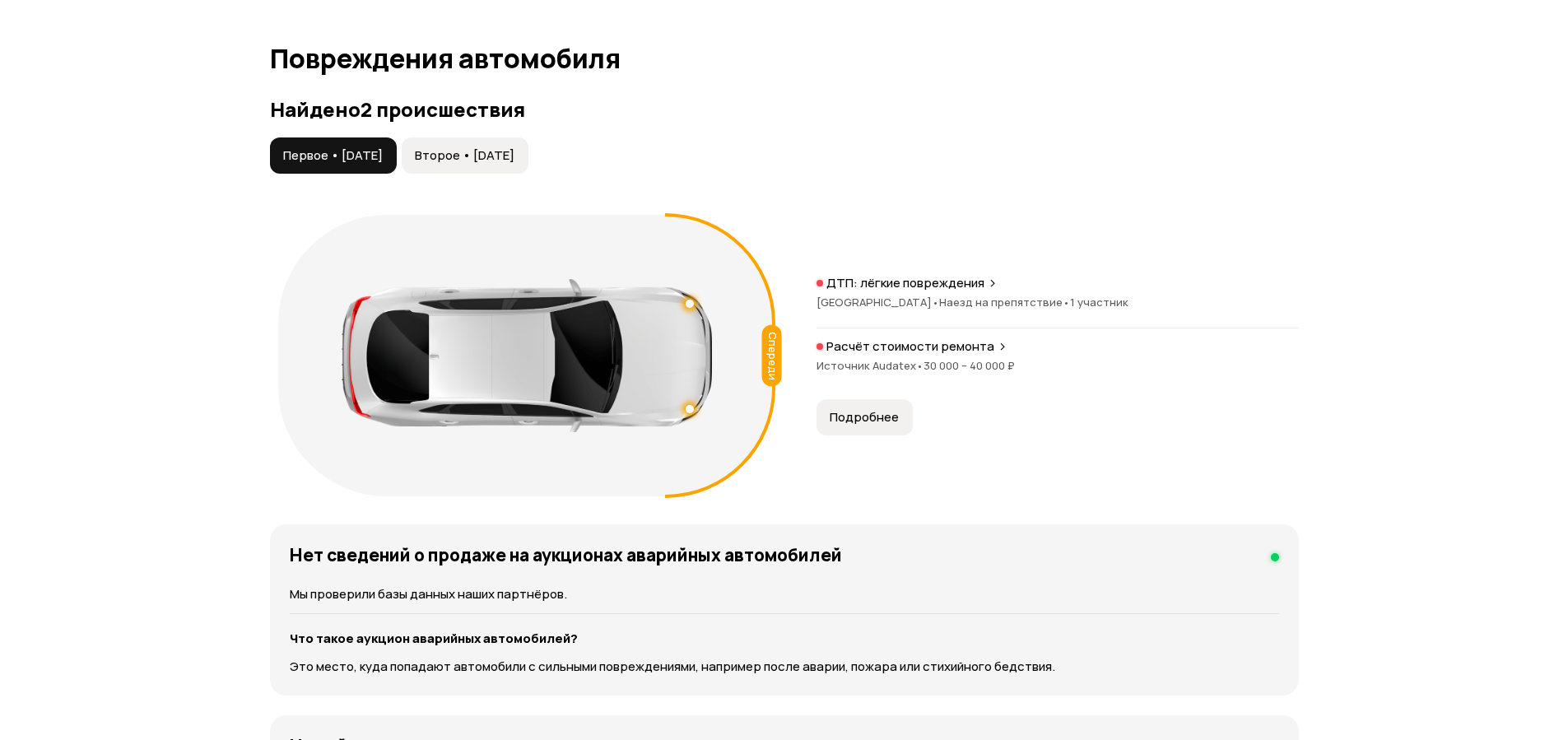
click at [887, 409] on span "Подробнее" at bounding box center [864, 416] width 69 height 17
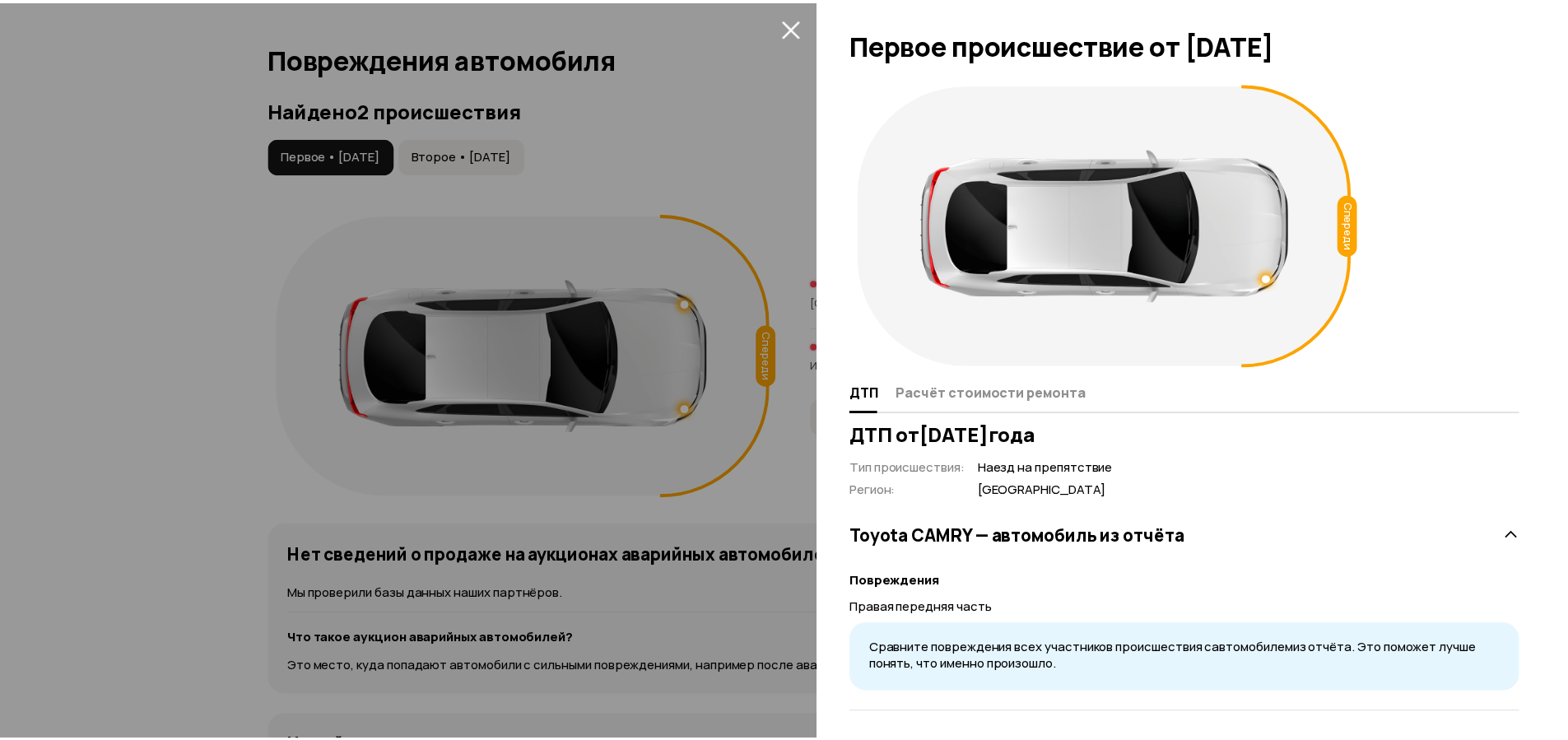
scroll to position [6, 0]
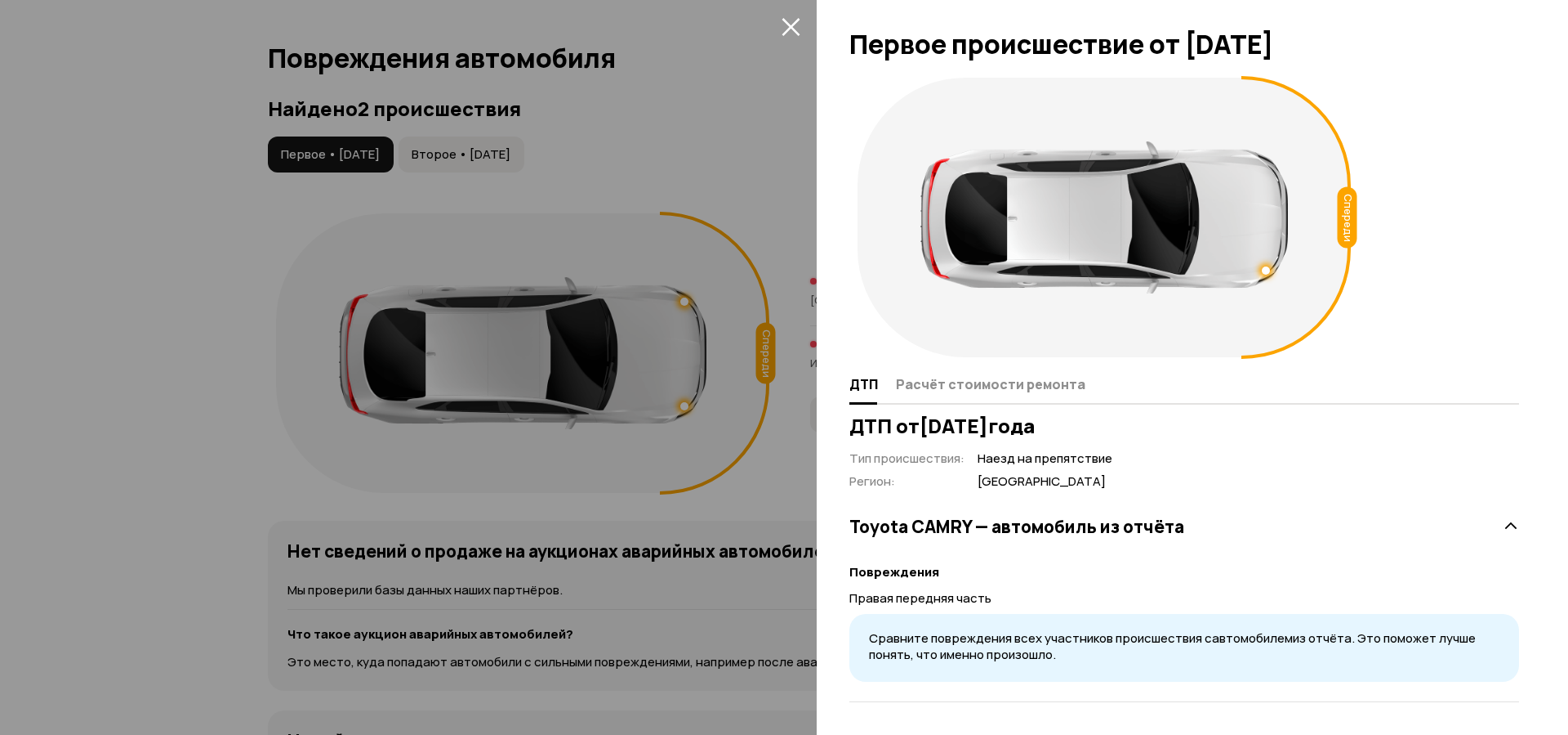
click at [168, 349] on div at bounding box center [784, 367] width 1568 height 735
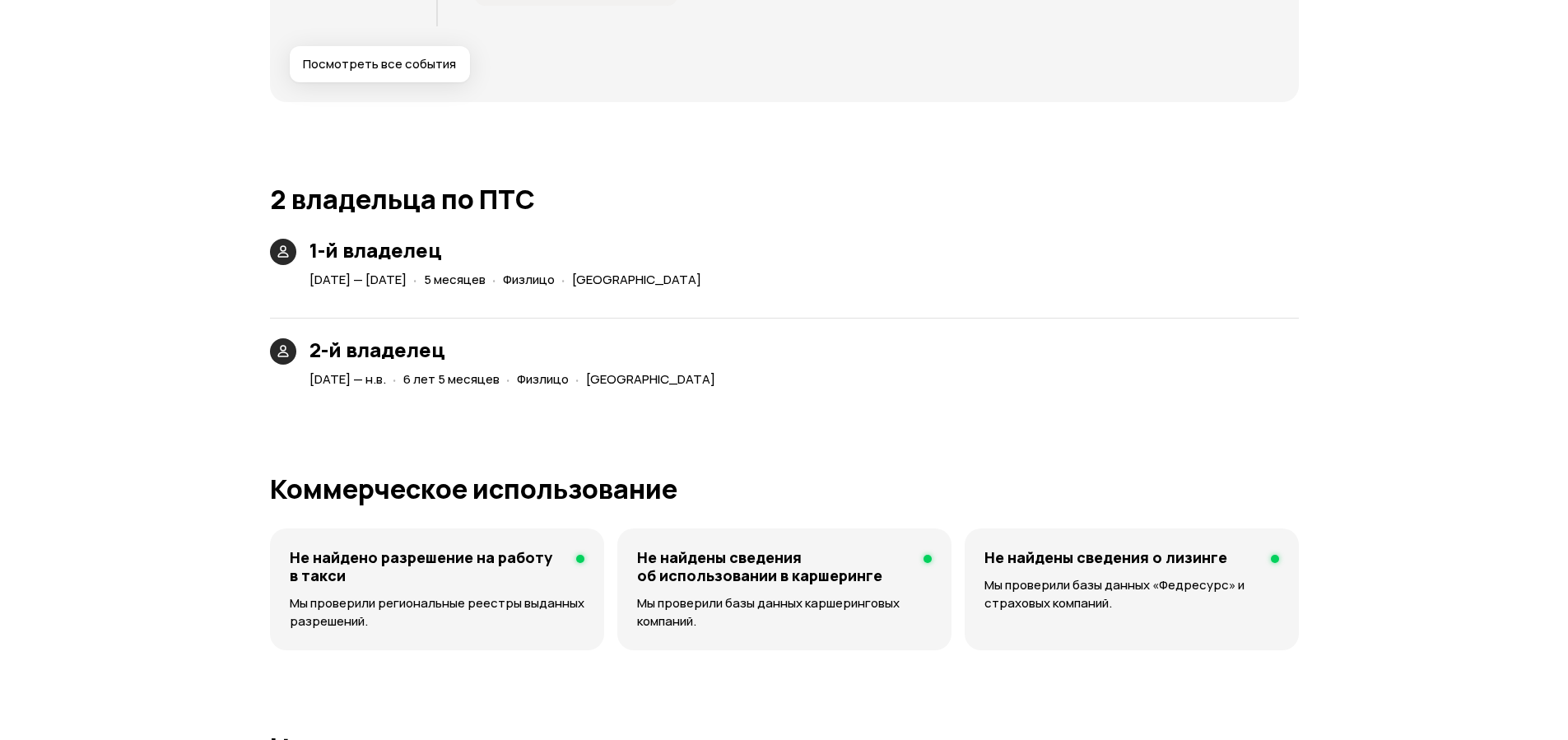
scroll to position [4183, 0]
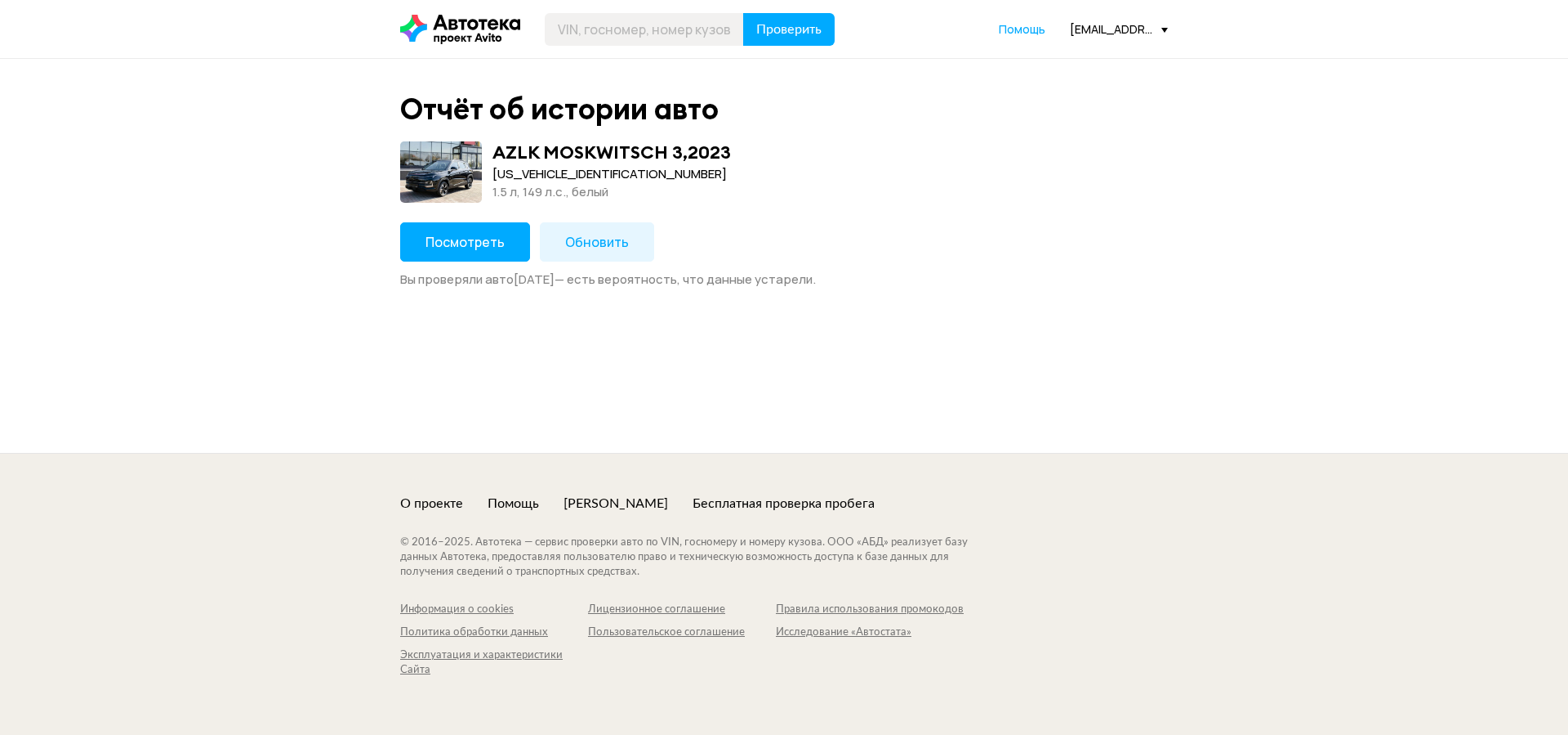
click at [592, 237] on span "Обновить" at bounding box center [597, 242] width 64 height 18
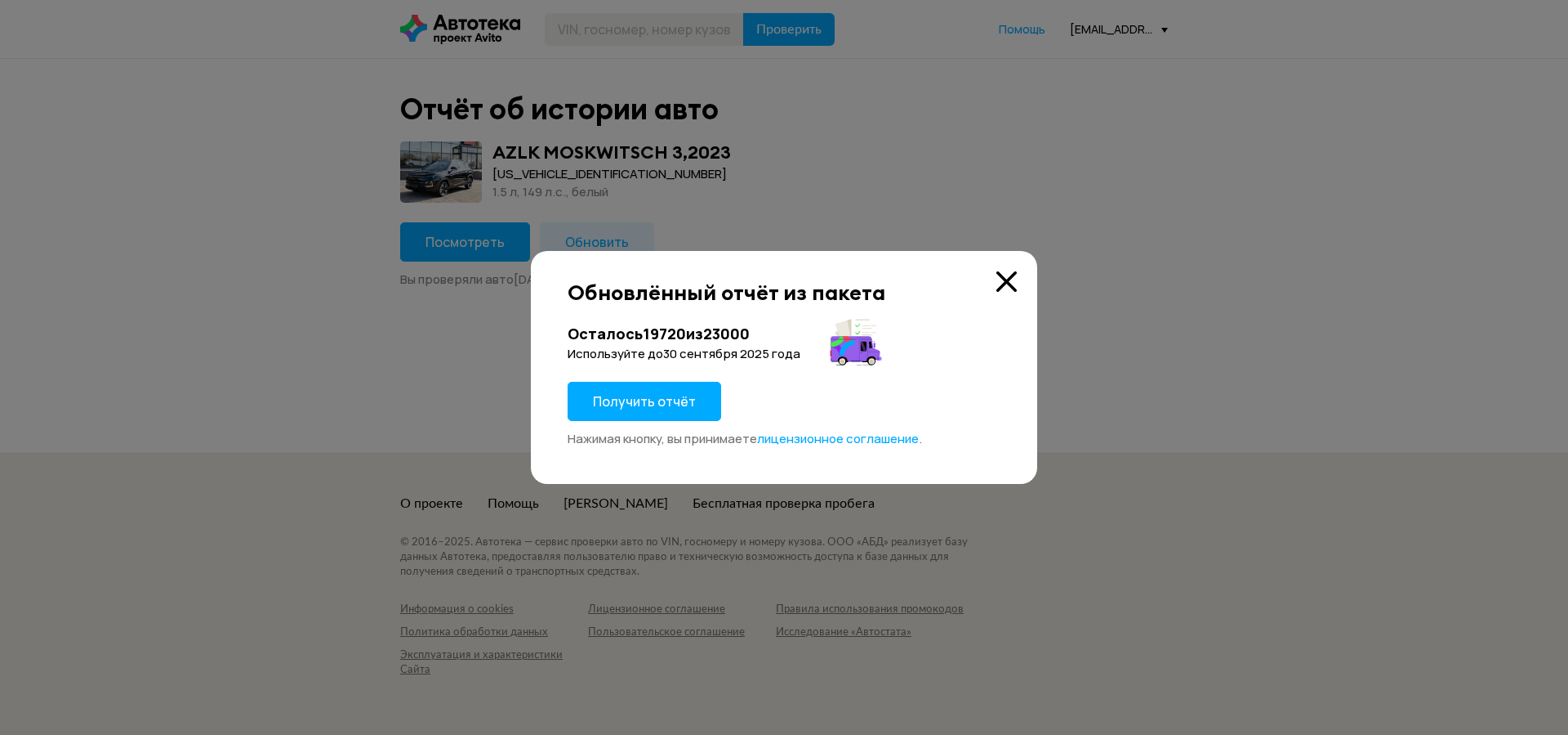
click at [665, 409] on span "Получить отчёт" at bounding box center [645, 401] width 103 height 18
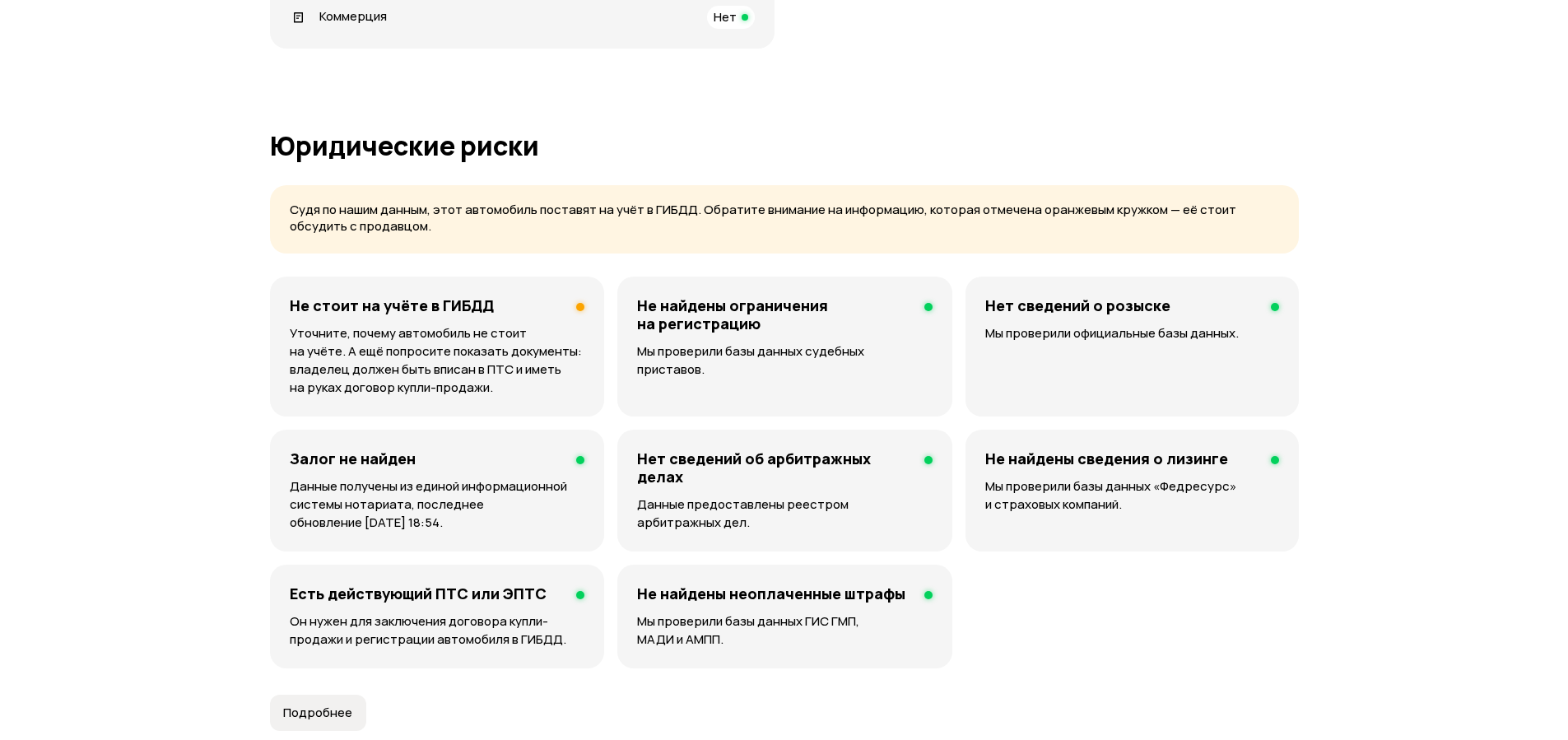
scroll to position [888, 0]
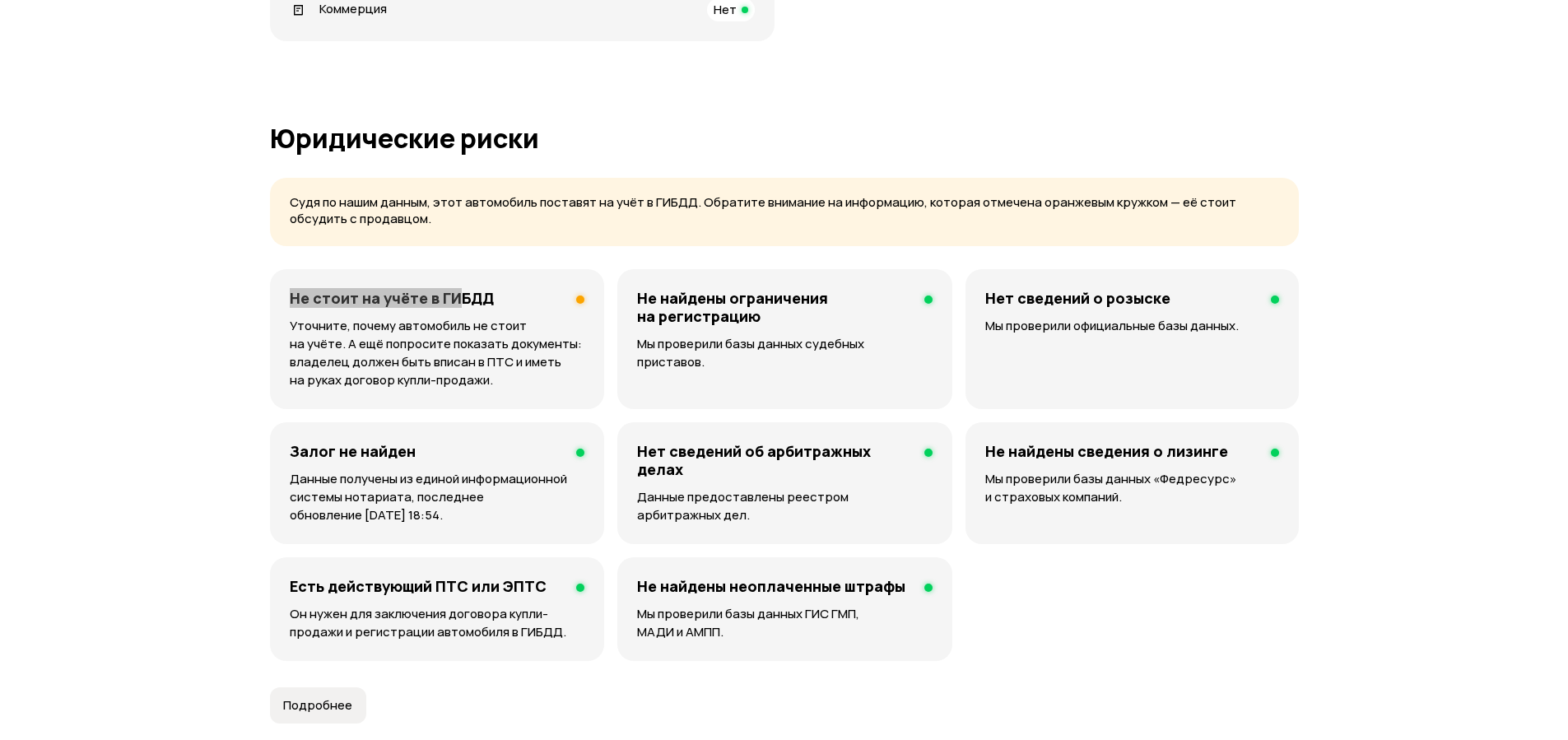
drag, startPoint x: 288, startPoint y: 293, endPoint x: 453, endPoint y: 294, distance: 165.0
click at [453, 294] on div "Не стоит на учёте в ГИБДД Уточните, почему автомобиль не стоит на учёте. А ещё …" at bounding box center [437, 338] width 334 height 139
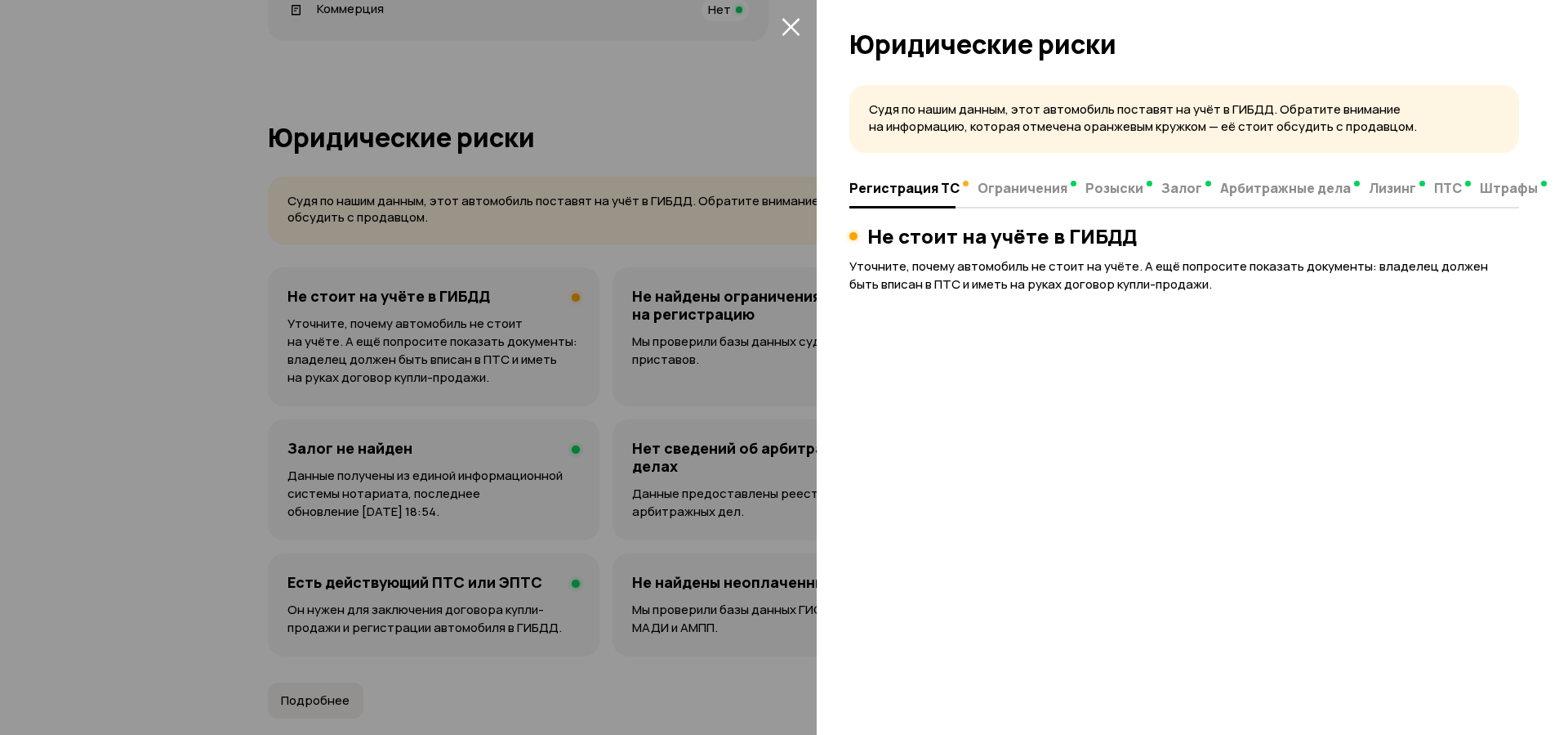
click at [200, 316] on div at bounding box center [784, 367] width 1568 height 735
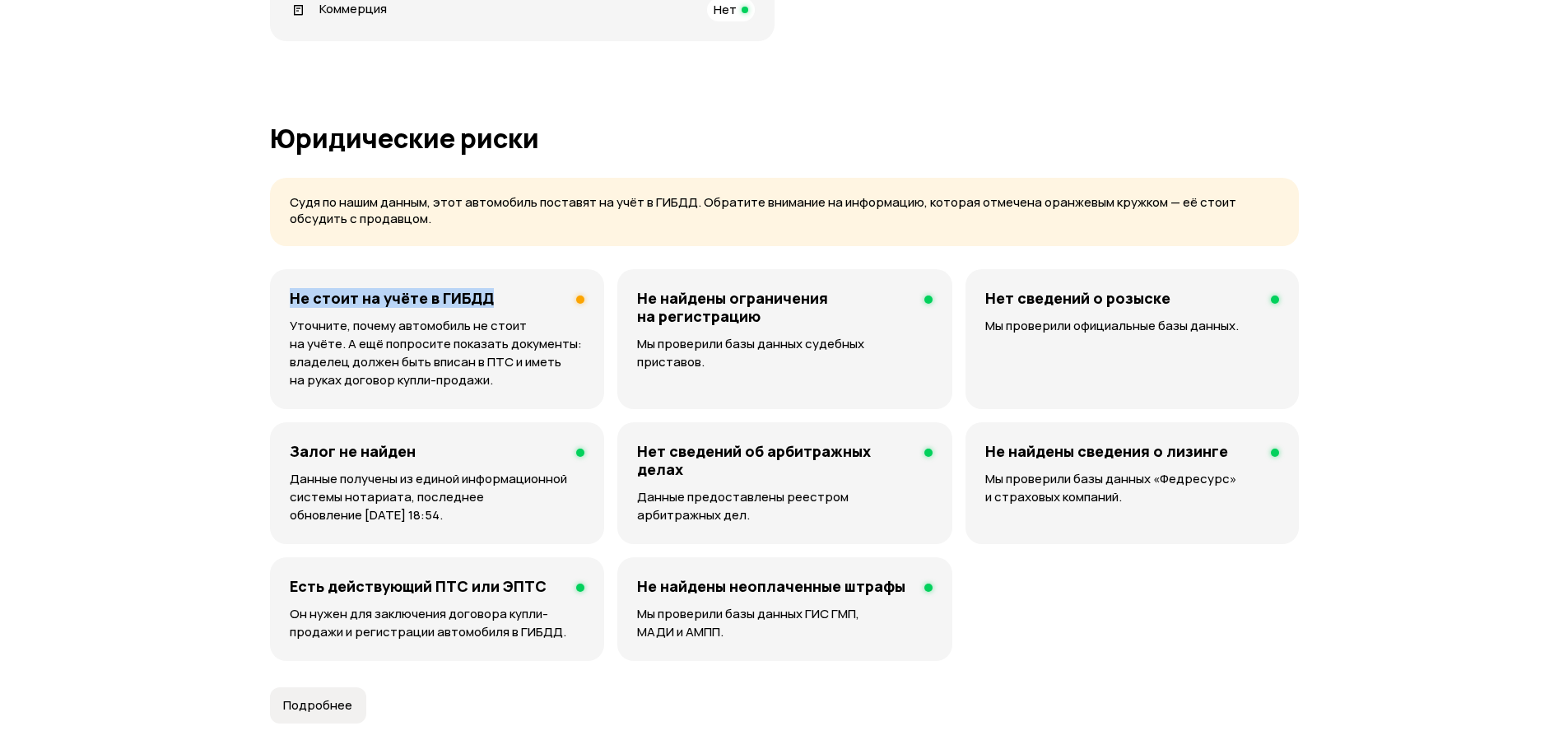
drag, startPoint x: 288, startPoint y: 297, endPoint x: 492, endPoint y: 296, distance: 204.0
click at [492, 296] on div "Не стоит на учёте в ГИБДД Уточните, почему автомобиль не стоит на учёте. А ещё …" at bounding box center [437, 338] width 334 height 139
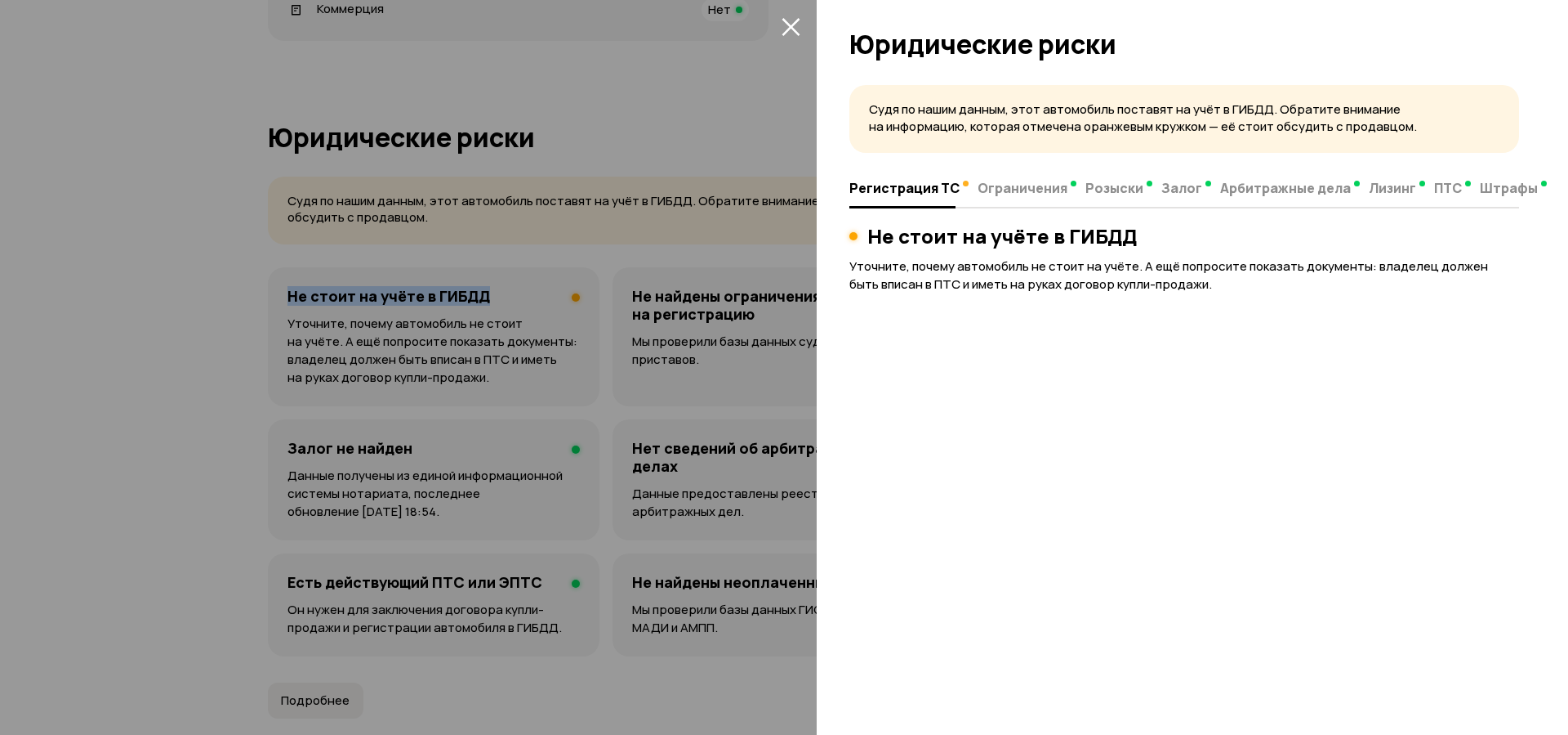
copy h4 "Не стоит на учёте в ГИБДД"
click at [165, 309] on div at bounding box center [784, 367] width 1568 height 735
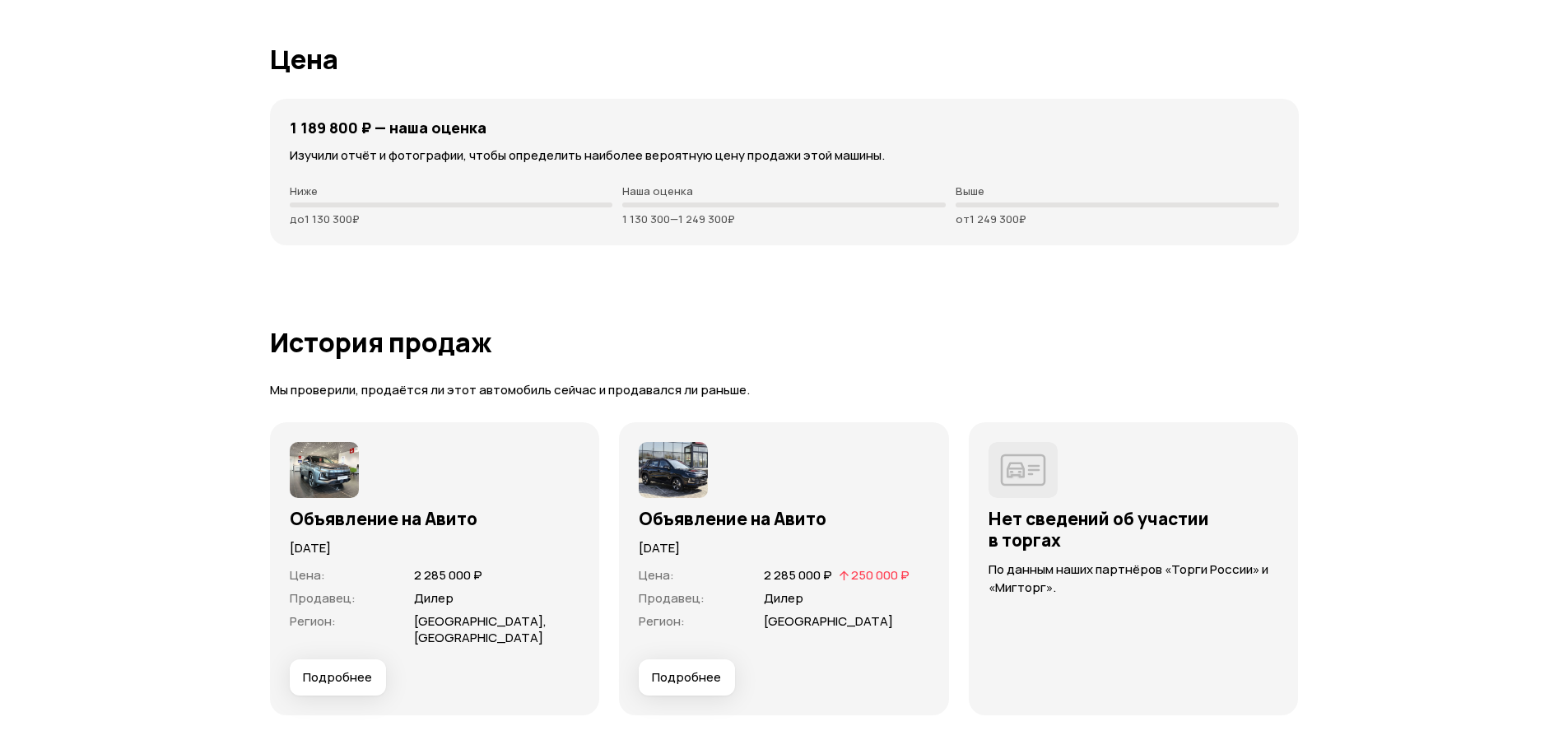
scroll to position [4048, 0]
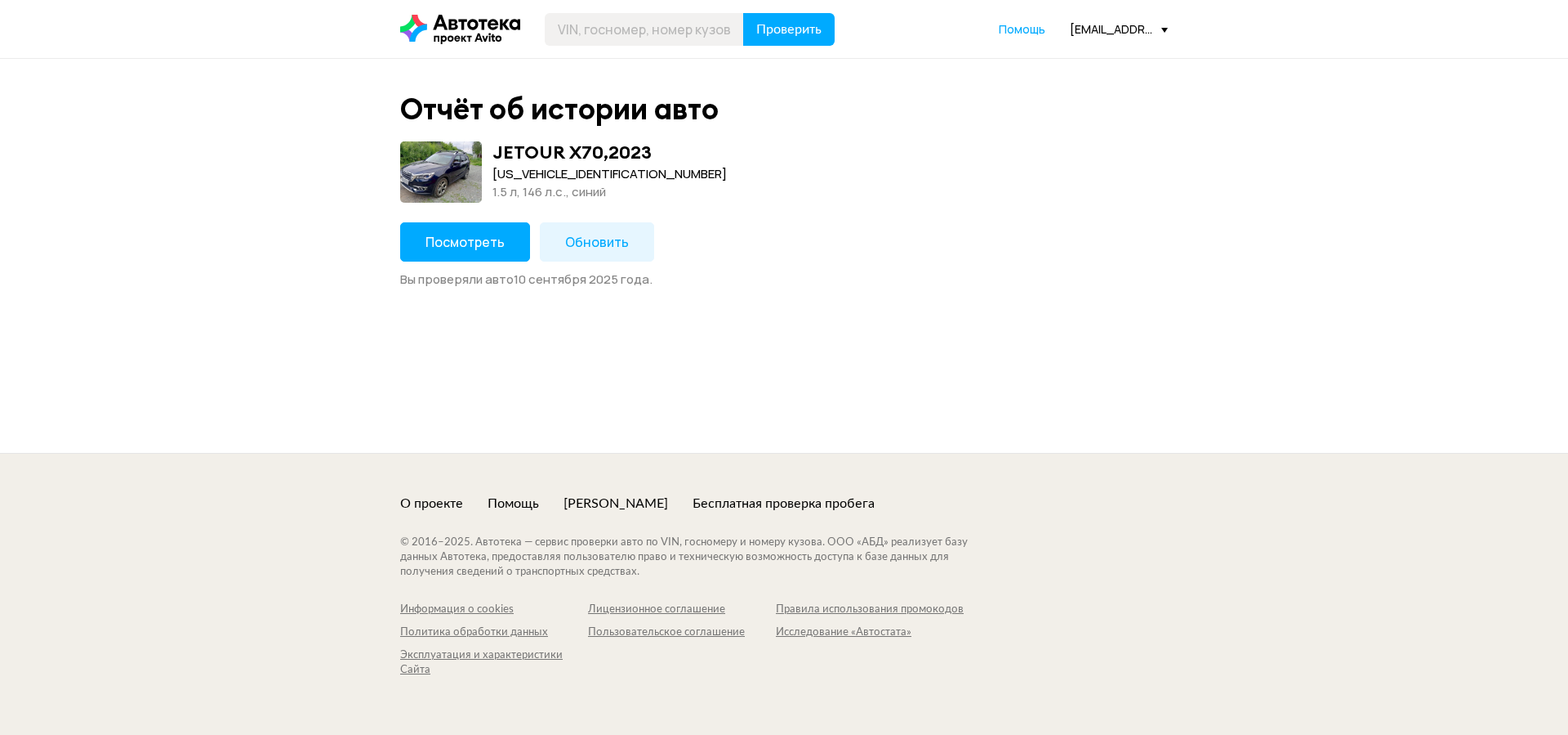
click at [463, 247] on span "Посмотреть" at bounding box center [466, 242] width 79 height 18
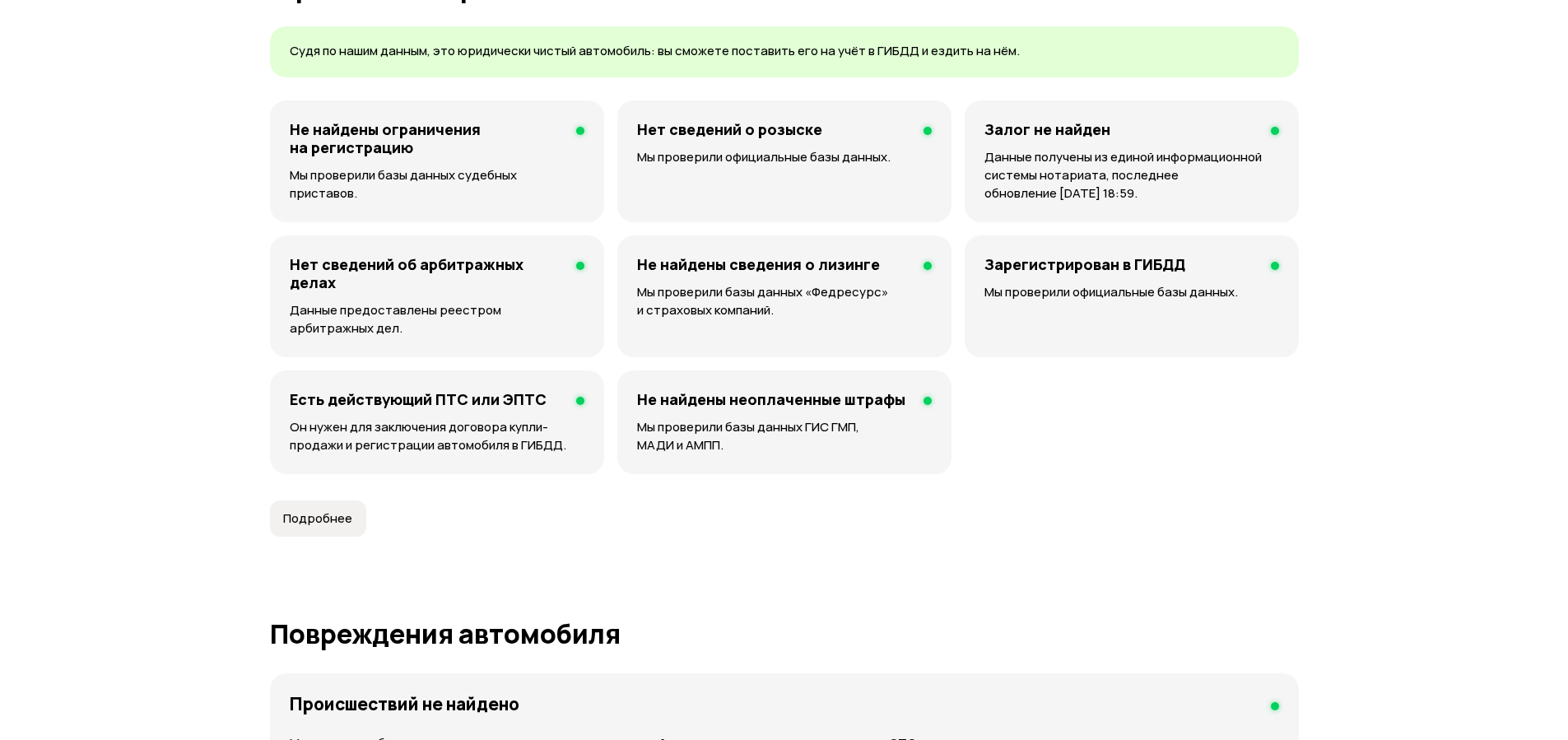
scroll to position [790, 0]
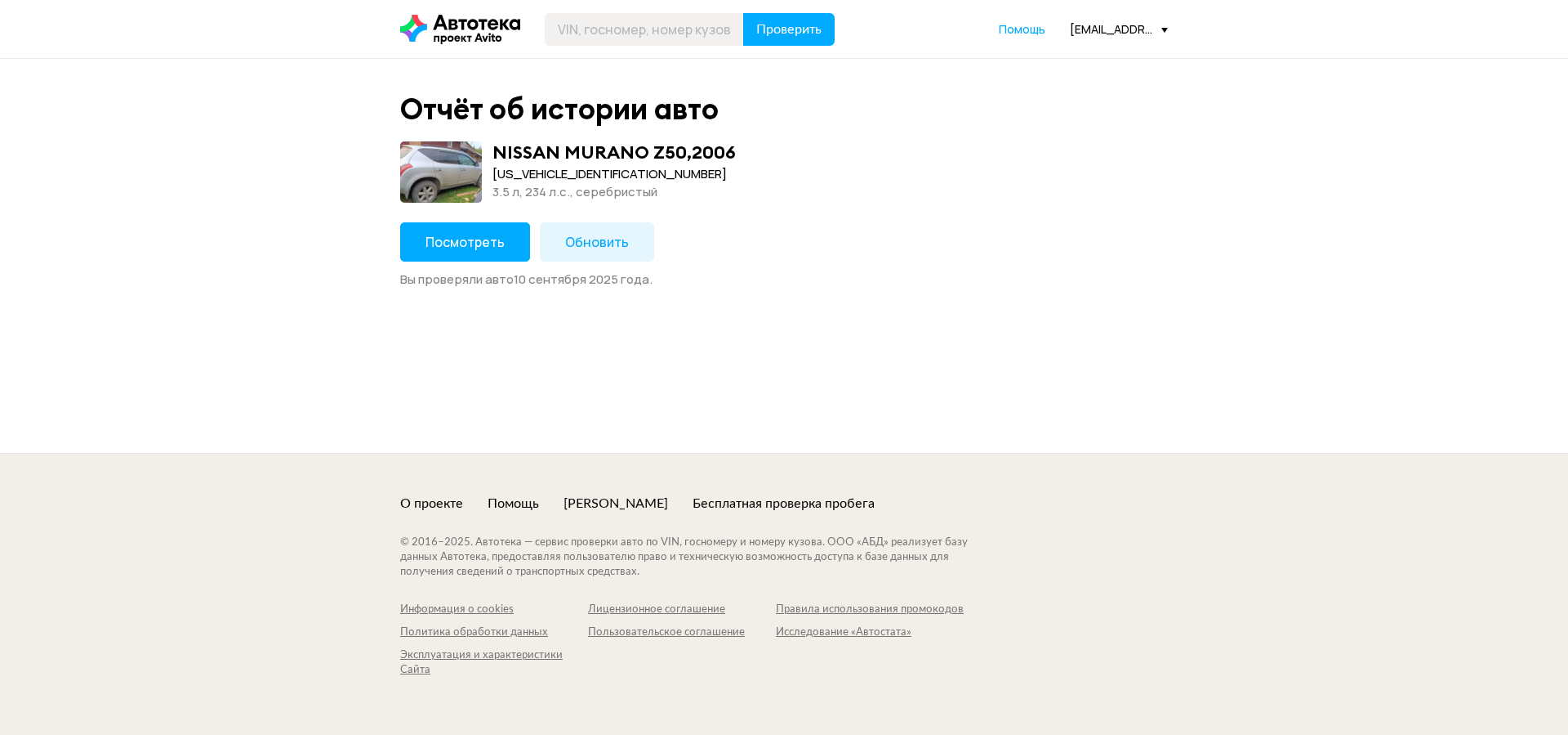
click at [528, 236] on div "Посмотреть Обновить Вы проверяли авто [DATE] ." at bounding box center [784, 256] width 768 height 66
click at [504, 236] on button "Посмотреть" at bounding box center [466, 242] width 130 height 40
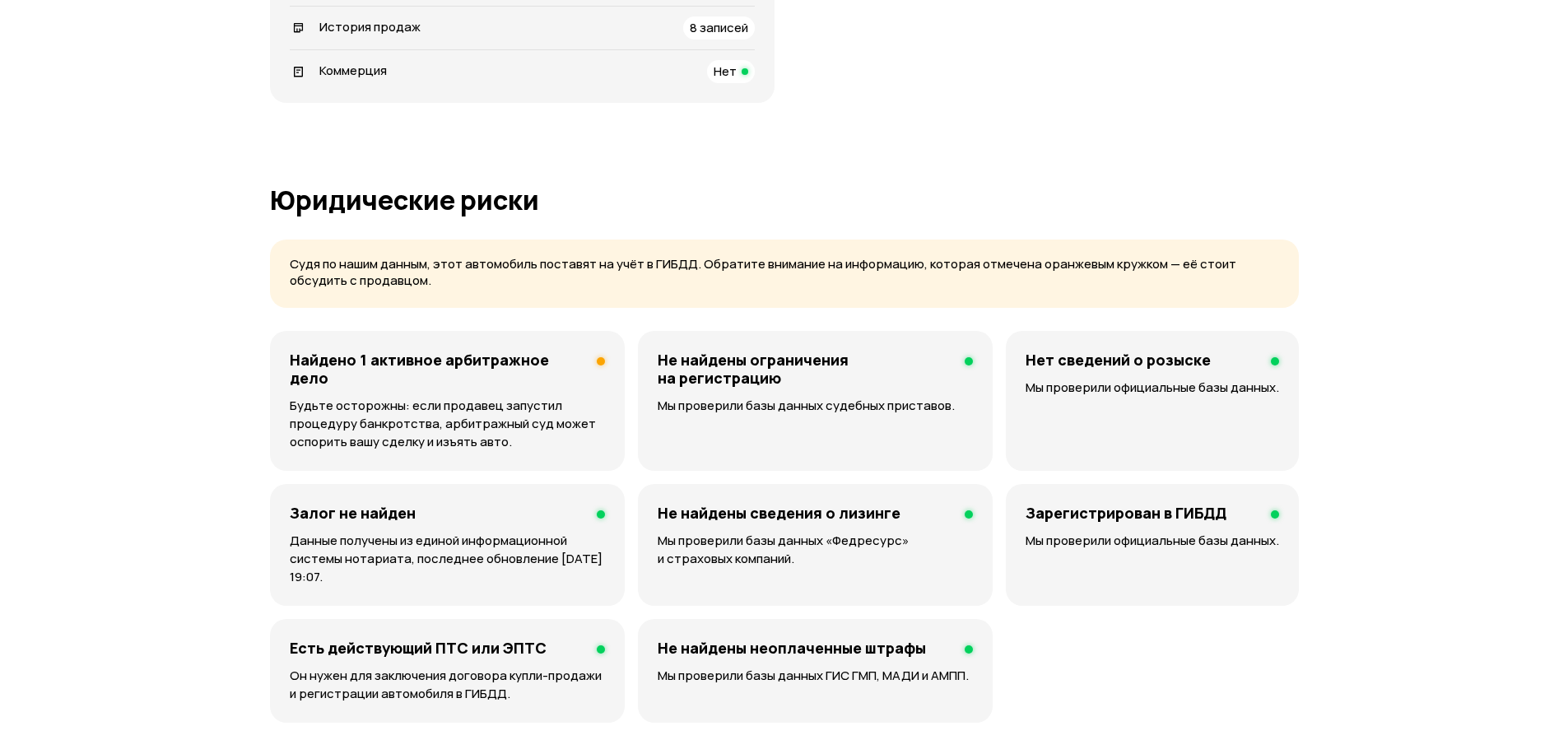
scroll to position [988, 0]
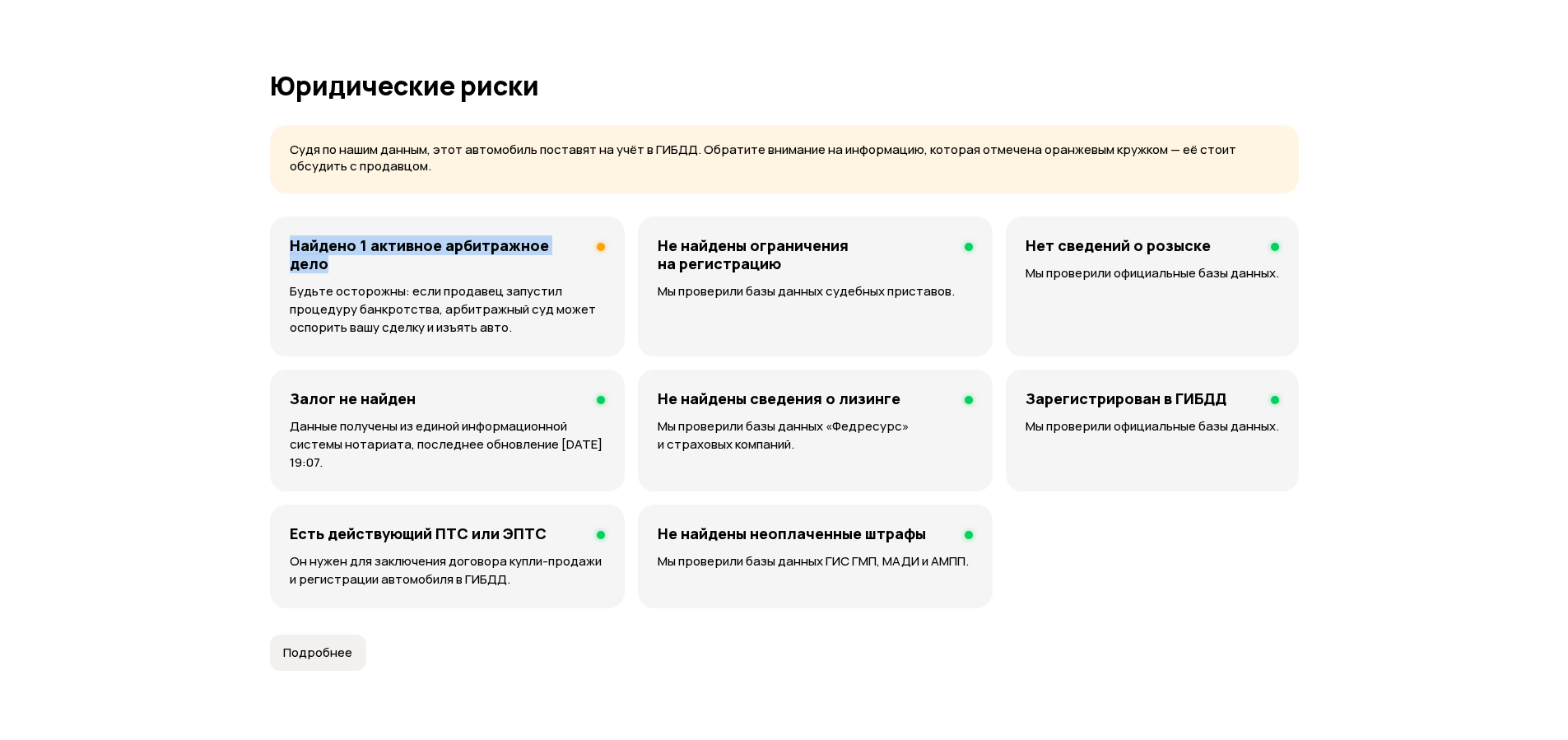
drag, startPoint x: 290, startPoint y: 245, endPoint x: 581, endPoint y: 248, distance: 291.0
click at [581, 248] on h4 "Найдено 1 активное арбитражное дело" at bounding box center [436, 253] width 294 height 36
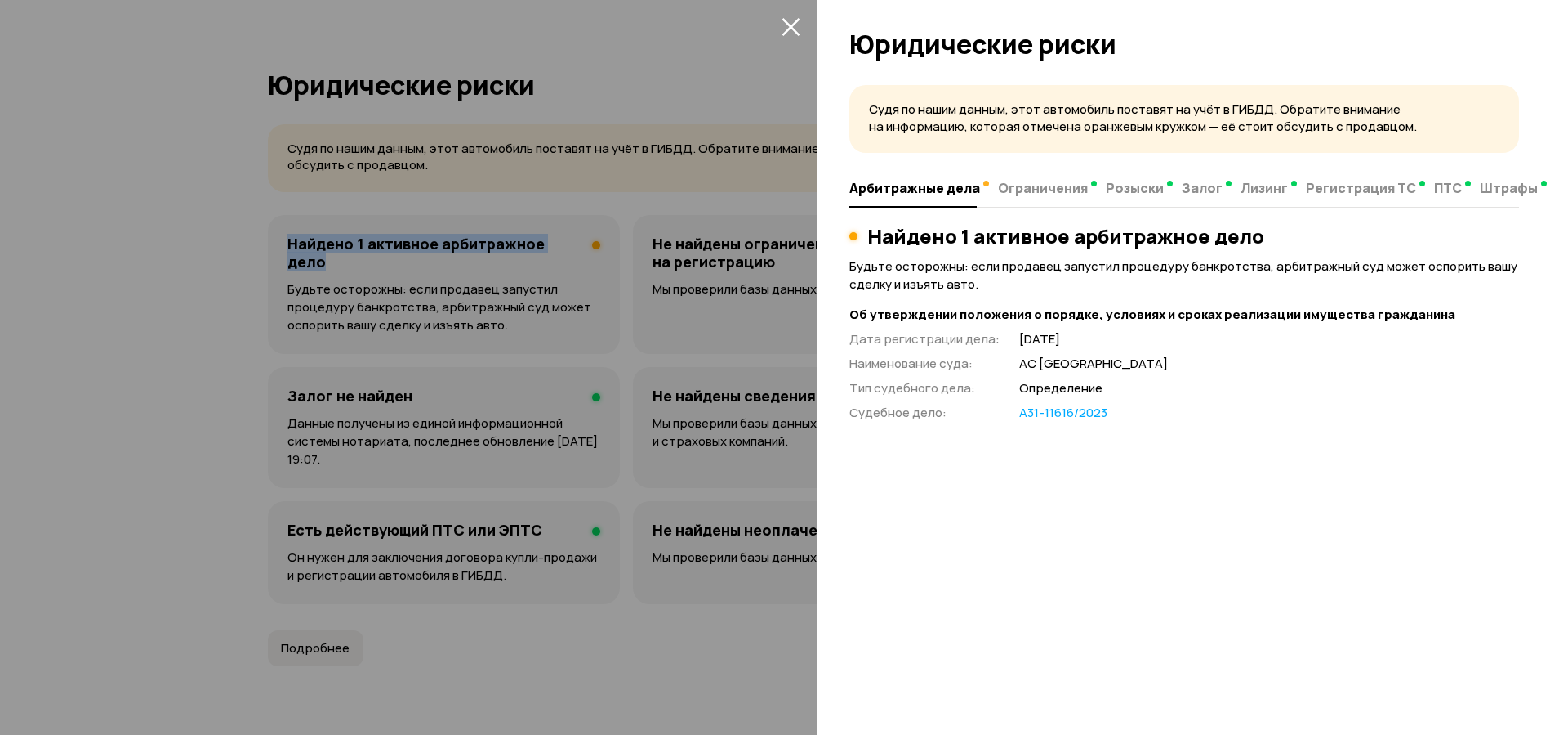
copy h4 "Найдено 1 активное арбитражное дело"
click at [212, 282] on div at bounding box center [784, 367] width 1568 height 735
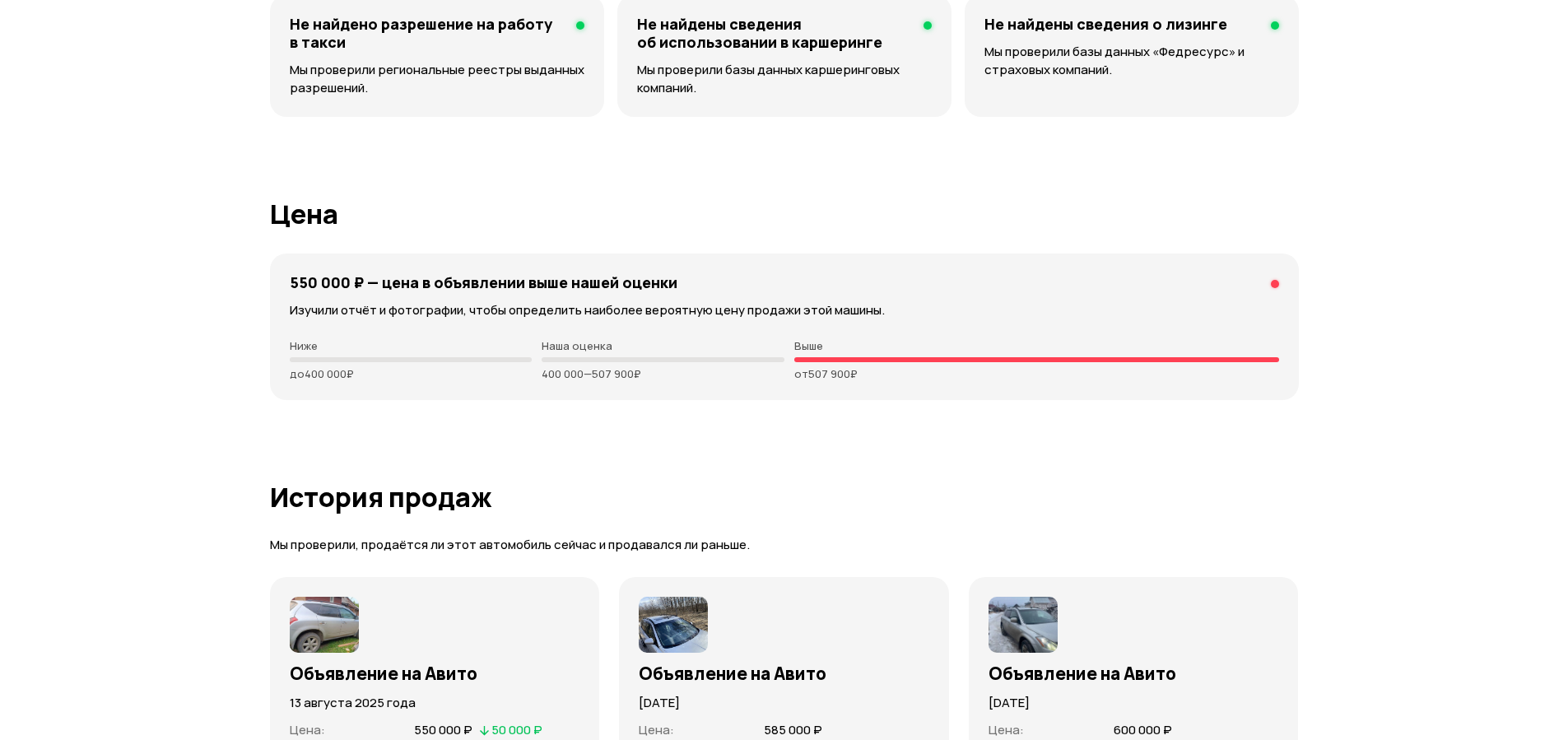
scroll to position [4838, 0]
